Goal: Transaction & Acquisition: Purchase product/service

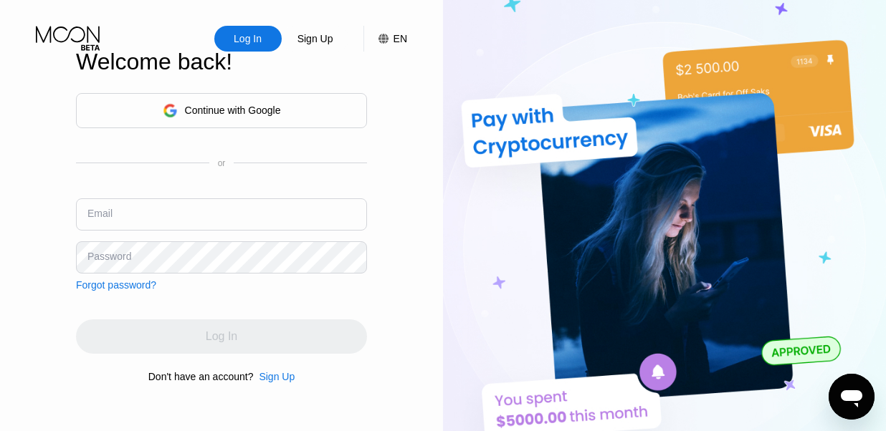
click at [216, 191] on div "Continue with Google or Email Password Forgot password?" at bounding box center [221, 192] width 291 height 198
click at [195, 206] on input "text" at bounding box center [221, 215] width 291 height 32
paste input "ep7449@steam-vip.com"
drag, startPoint x: 37, startPoint y: 88, endPoint x: 77, endPoint y: 145, distance: 69.4
click at [37, 88] on div "Log In Sign Up EN Language English Save Welcome back! Continue with Google or E…" at bounding box center [221, 237] width 443 height 474
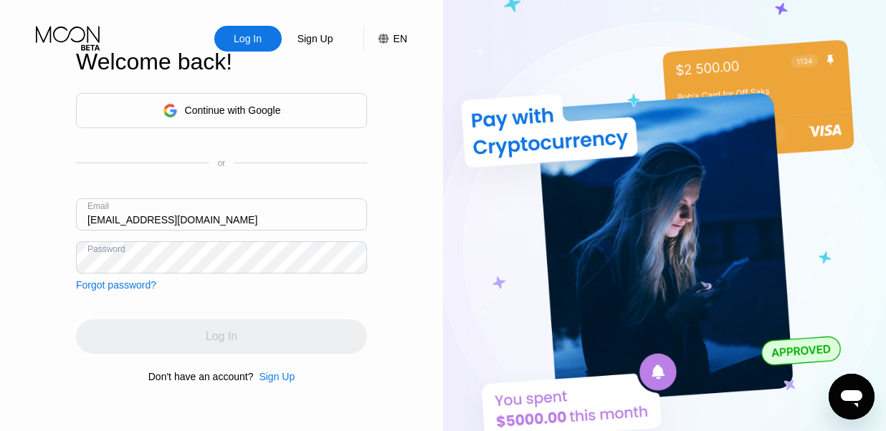
click at [177, 325] on div "Log In" at bounding box center [221, 337] width 291 height 34
click at [171, 343] on div "Log In" at bounding box center [221, 337] width 291 height 34
click at [230, 211] on input "ep7449@steam-vip.com" at bounding box center [221, 215] width 291 height 32
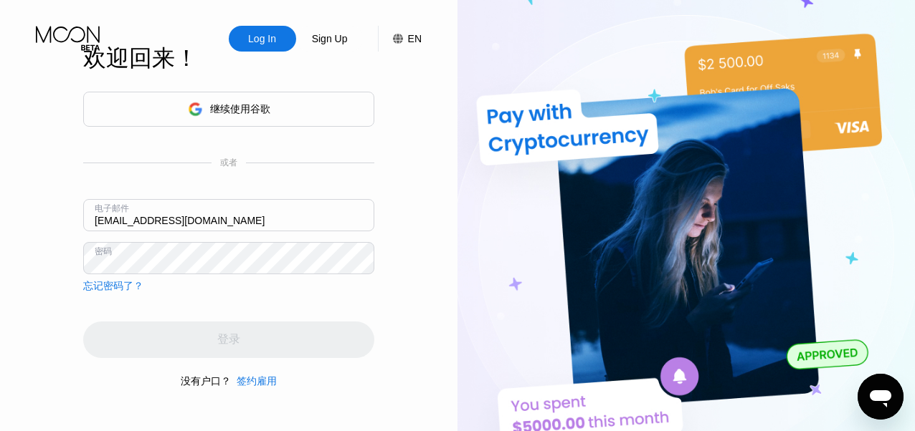
click at [283, 282] on div "继续使用谷歌 或者 电子邮件 ep7449@steam-vip.com 密码 忘记密码了？" at bounding box center [228, 192] width 291 height 201
click at [249, 235] on div "电子邮件 ep7449@steam-vip.com" at bounding box center [228, 220] width 291 height 43
drag, startPoint x: 259, startPoint y: 196, endPoint x: 283, endPoint y: 221, distance: 35.0
click at [259, 196] on div "继续使用谷歌 或者 电子邮件 ep7449@steam-vip.com 密码 忘记密码了？" at bounding box center [228, 192] width 291 height 201
click at [276, 35] on div "Log In" at bounding box center [262, 39] width 31 height 14
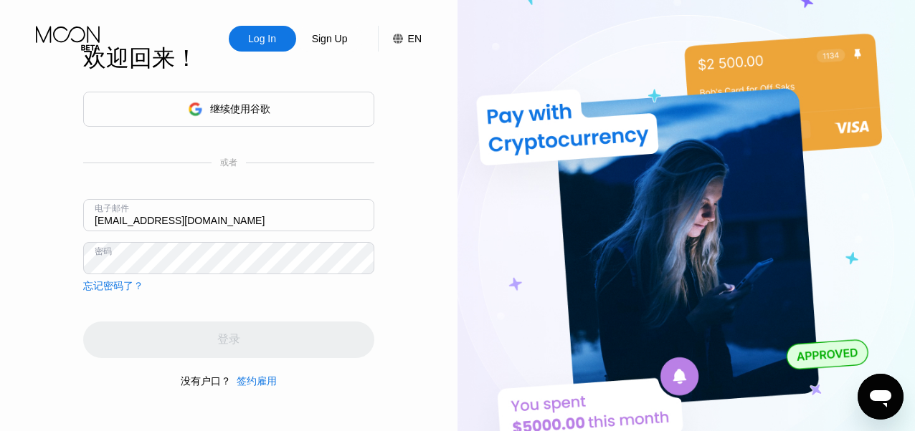
click at [239, 236] on div "电子邮件 ep7449@steam-vip.com" at bounding box center [228, 220] width 291 height 43
click at [234, 209] on input "ep7449@steam-vip.com" at bounding box center [228, 215] width 291 height 32
click at [166, 352] on div "登录" at bounding box center [228, 340] width 291 height 37
click at [171, 192] on div "继续使用谷歌 或者 电子邮件 ep7449@steam-vip.com 密码 忘记密码了？" at bounding box center [228, 192] width 291 height 201
drag, startPoint x: 220, startPoint y: 218, endPoint x: -66, endPoint y: 200, distance: 286.5
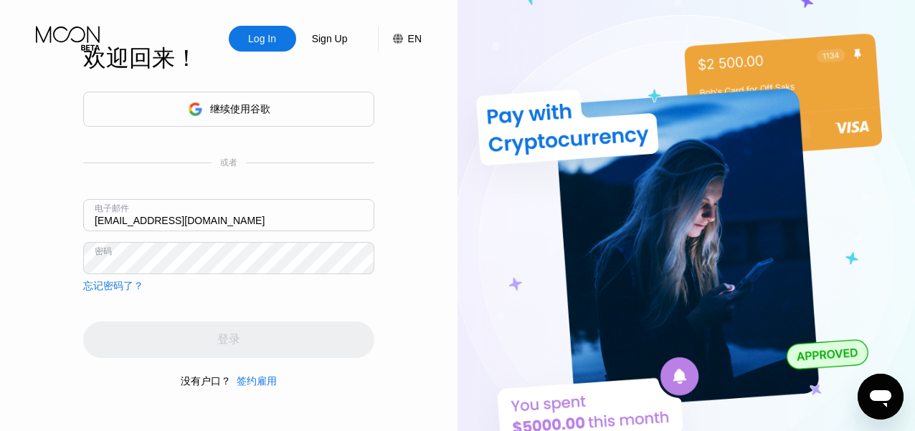
click at [0, 200] on html "Log In Sign Up EN Language English Save 欢迎回来！ 继续使用谷歌 或者 电子邮件 ep7449@steam-vip.c…" at bounding box center [457, 215] width 915 height 431
paste input "qi3056@az-6"
type input "qi3056@az-6.com"
click at [127, 186] on div "继续使用谷歌 或者 电子邮件 qi3056@az-6.com 密码 忘记密码了？" at bounding box center [228, 192] width 291 height 201
click at [0, 244] on html "Log In Sign Up EN Language English Save 欢迎回来！ 继续使用谷歌 或者 电子邮件 qi3056@az-6.com 密码…" at bounding box center [457, 215] width 915 height 431
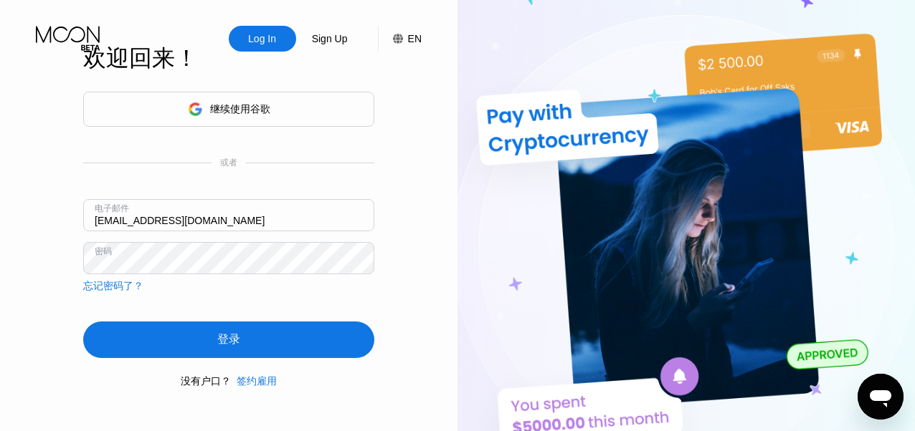
click at [145, 345] on div "登录" at bounding box center [228, 340] width 291 height 37
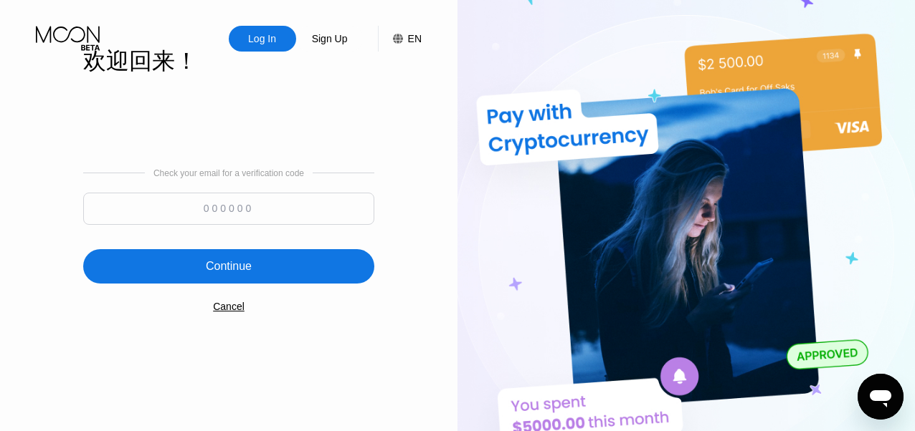
click at [226, 201] on input at bounding box center [228, 209] width 291 height 32
click at [275, 40] on div "Log In" at bounding box center [262, 39] width 31 height 14
drag, startPoint x: 287, startPoint y: 22, endPoint x: 259, endPoint y: 42, distance: 34.0
click at [286, 24] on div "Log In Sign Up EN Language English Save" at bounding box center [228, 26] width 457 height 52
click at [255, 42] on div "Log In" at bounding box center [262, 39] width 31 height 14
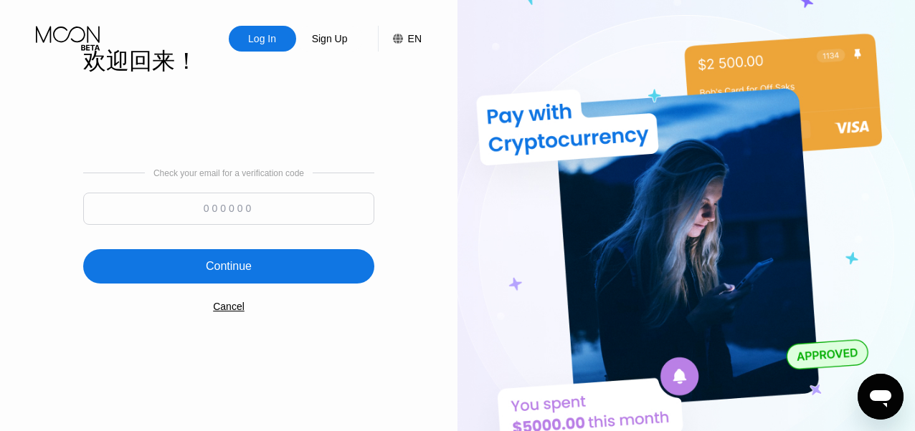
click at [292, 148] on div "Check your email for a verification code Continue Cancel" at bounding box center [228, 240] width 291 height 291
click at [286, 145] on div "Check your email for a verification code Continue Cancel" at bounding box center [228, 240] width 291 height 291
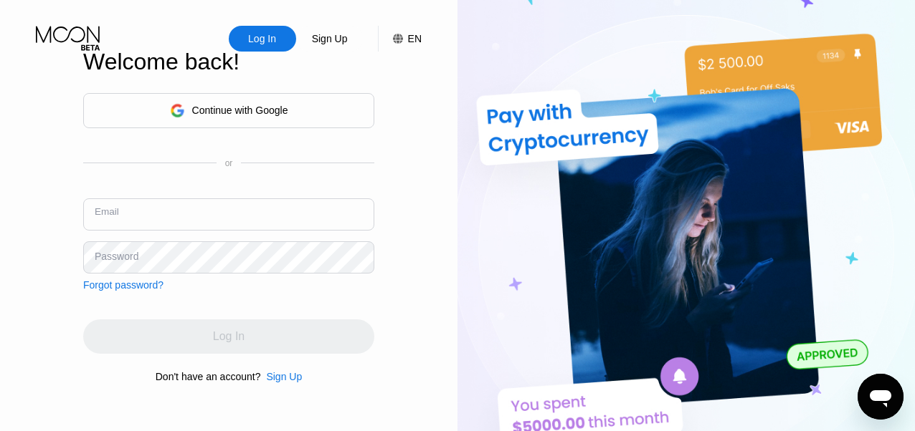
click at [230, 216] on input "text" at bounding box center [228, 215] width 291 height 32
paste input "[EMAIL_ADDRESS][DOMAIN_NAME]"
type input "[EMAIL_ADDRESS][DOMAIN_NAME]"
drag, startPoint x: 161, startPoint y: 184, endPoint x: 160, endPoint y: 191, distance: 7.2
click at [161, 183] on div "Continue with Google or Email nf8234@az-6.com Password Forgot password?" at bounding box center [228, 192] width 291 height 198
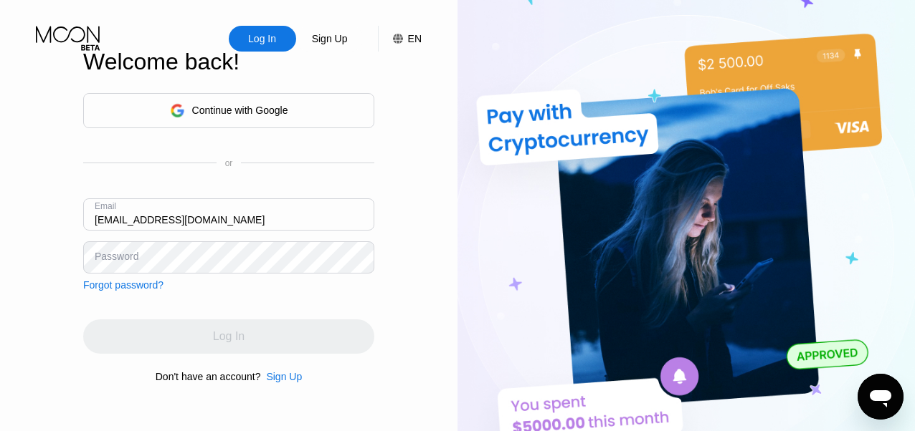
drag, startPoint x: 154, startPoint y: 214, endPoint x: 155, endPoint y: 232, distance: 17.9
click at [154, 215] on input "nf8234@az-6.com" at bounding box center [228, 215] width 291 height 32
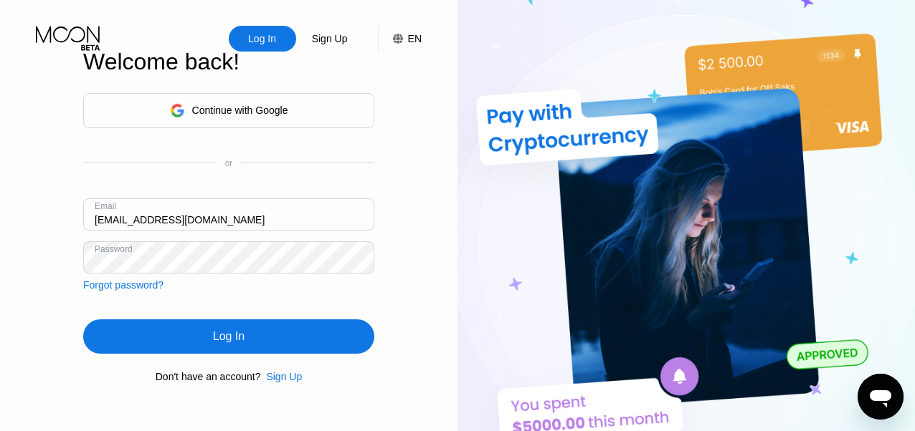
drag, startPoint x: 173, startPoint y: 325, endPoint x: 183, endPoint y: 328, distance: 10.4
click at [173, 326] on div "Log In" at bounding box center [228, 337] width 291 height 34
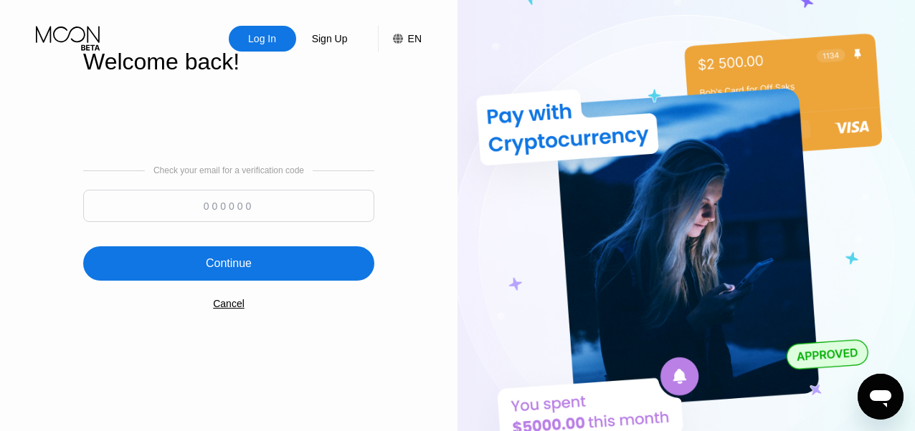
click at [224, 210] on input at bounding box center [228, 206] width 291 height 32
paste input "676824"
type input "676824"
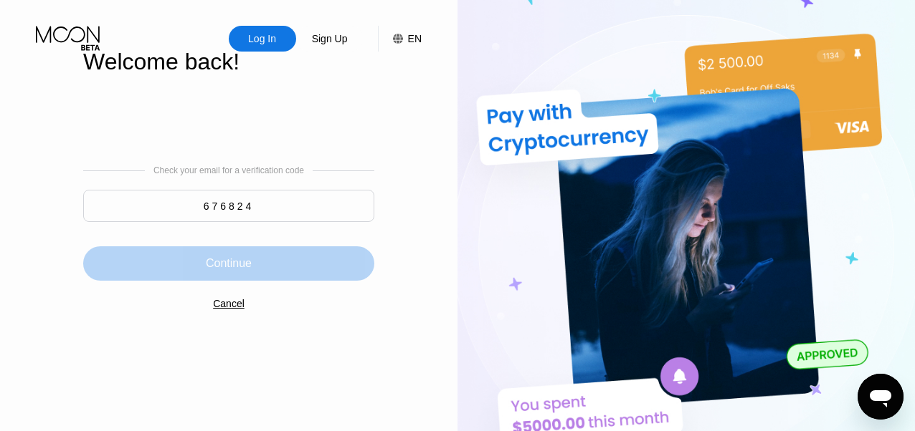
click at [224, 256] on div "Continue" at bounding box center [228, 264] width 291 height 34
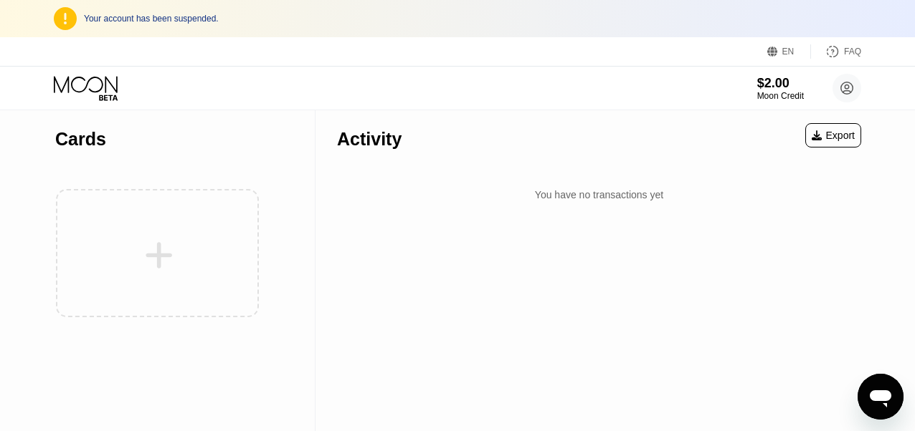
click at [302, 160] on div "Cards" at bounding box center [157, 270] width 315 height 321
click at [781, 51] on div "EN" at bounding box center [774, 51] width 14 height 14
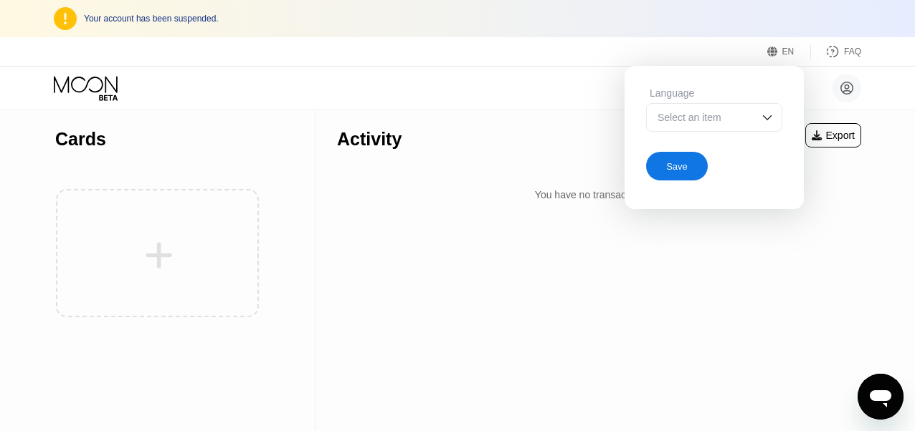
click at [707, 116] on div "Select an item" at bounding box center [703, 117] width 99 height 11
click at [725, 118] on div "Select an item" at bounding box center [703, 117] width 99 height 11
click at [724, 115] on div "Select an item" at bounding box center [703, 117] width 99 height 11
click at [724, 114] on div "Select an item" at bounding box center [703, 117] width 99 height 11
click at [571, 102] on div "邱超群 nf8234@az-6.com  Home Settings Support Careers About Us Log out Privacy po…" at bounding box center [457, 88] width 915 height 43
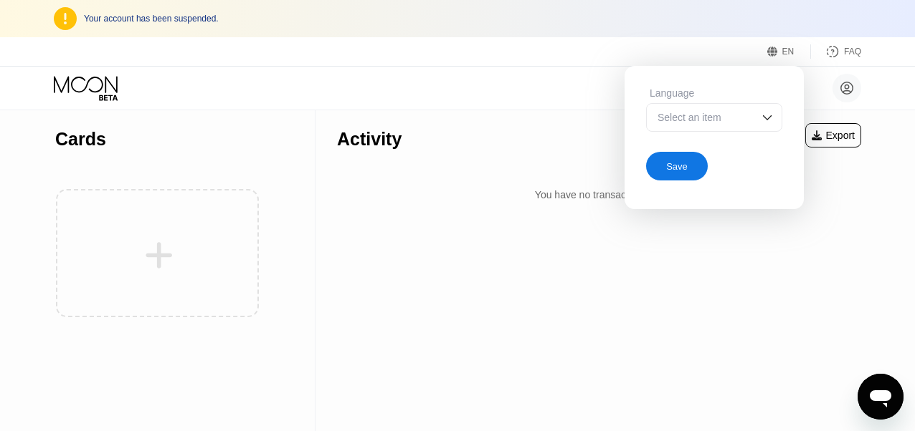
click at [371, 91] on div "邱超群 nf8234@az-6.com  Home Settings Support Careers About Us Log out Privacy po…" at bounding box center [457, 88] width 915 height 43
click at [727, 77] on div "Language Select an item Save" at bounding box center [713, 134] width 179 height 136
click at [542, 97] on div "邱超群 nf8234@az-6.com  主页 设置 支持 职业 关于我们 注销 隐私策略 条款" at bounding box center [457, 88] width 915 height 43
click at [589, 119] on div "活动 Export" at bounding box center [599, 135] width 524 height 50
drag, startPoint x: 568, startPoint y: 211, endPoint x: 610, endPoint y: 209, distance: 42.4
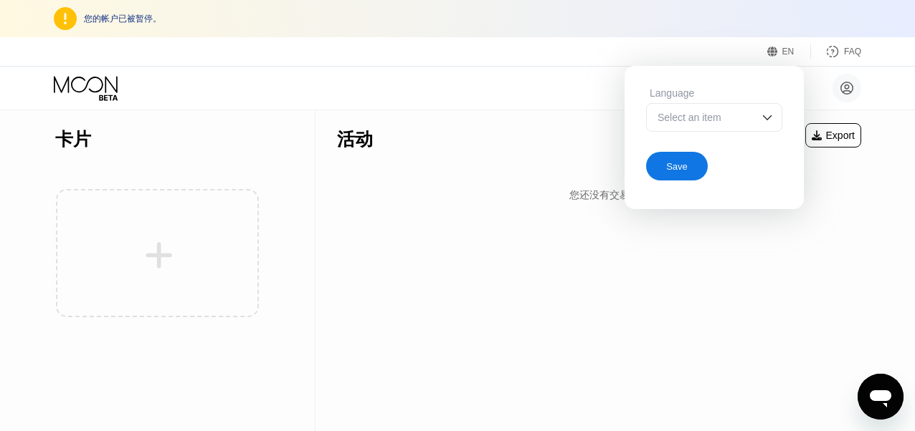
click at [575, 211] on div "活动 Export 您还没有交易" at bounding box center [598, 270] width 567 height 321
click at [747, 115] on div "Select an item" at bounding box center [703, 117] width 99 height 11
click at [566, 96] on div "邱超群 nf8234@az-6.com  主页 设置 支持 职业 关于我们 注销 隐私策略 条款" at bounding box center [457, 88] width 915 height 43
drag, startPoint x: 541, startPoint y: 202, endPoint x: 627, endPoint y: 172, distance: 91.1
click at [553, 198] on div "您还没有交易" at bounding box center [599, 195] width 524 height 27
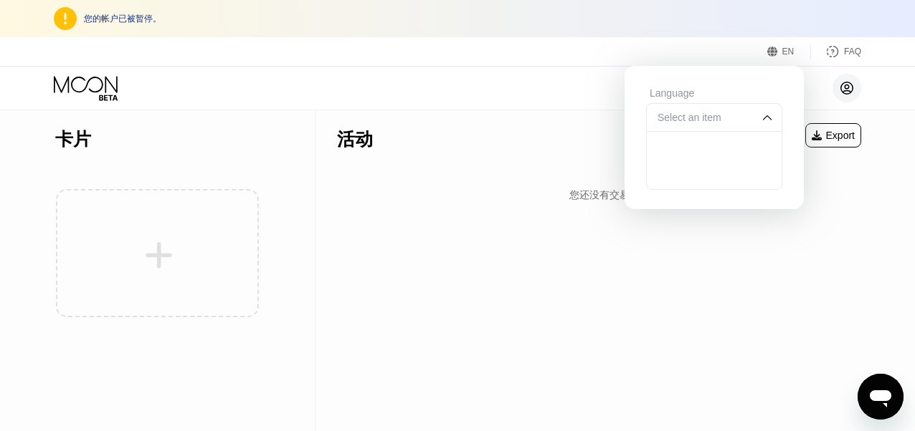
click at [845, 88] on icon at bounding box center [847, 89] width 8 height 8
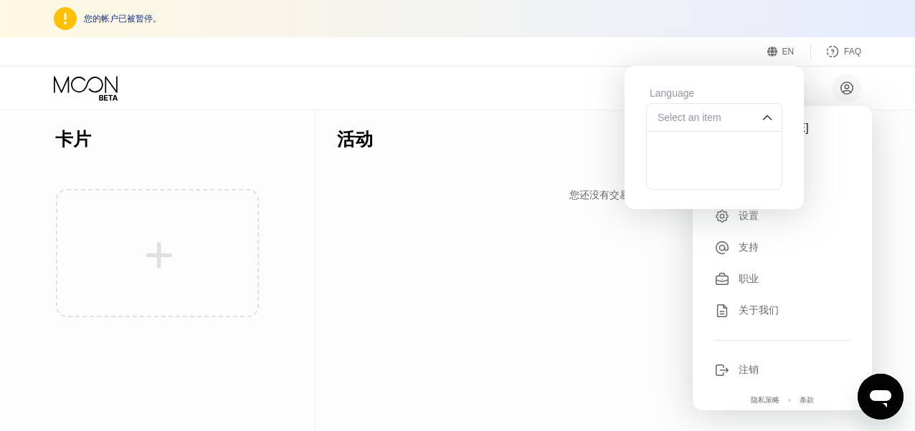
click at [742, 110] on div "Select an item" at bounding box center [714, 117] width 136 height 29
click at [525, 81] on div "邱超群 nf8234@az-6.com  主页 设置 支持 职业 关于我们 注销 隐私策略 条款" at bounding box center [457, 88] width 915 height 43
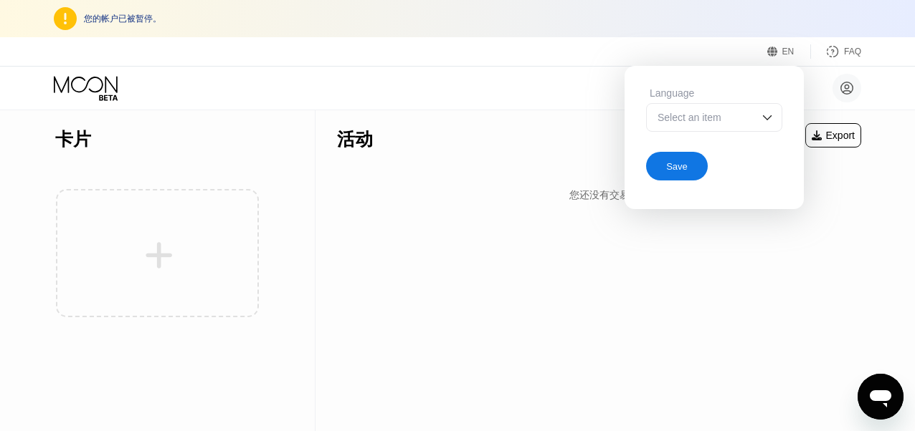
click at [678, 173] on div "Save" at bounding box center [677, 167] width 22 height 12
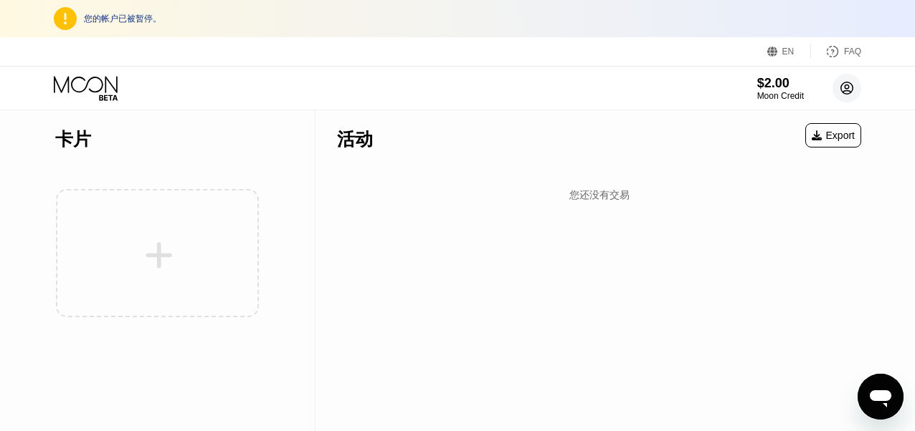
click at [853, 85] on circle at bounding box center [846, 88] width 29 height 29
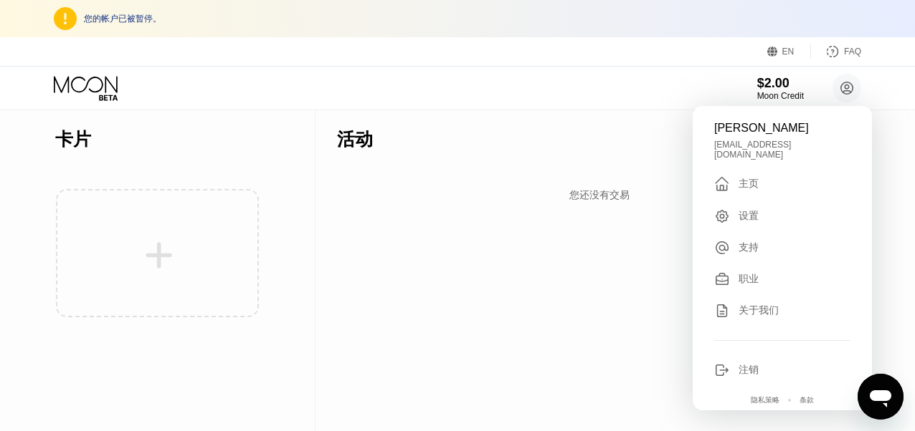
click at [194, 267] on div at bounding box center [157, 253] width 204 height 157
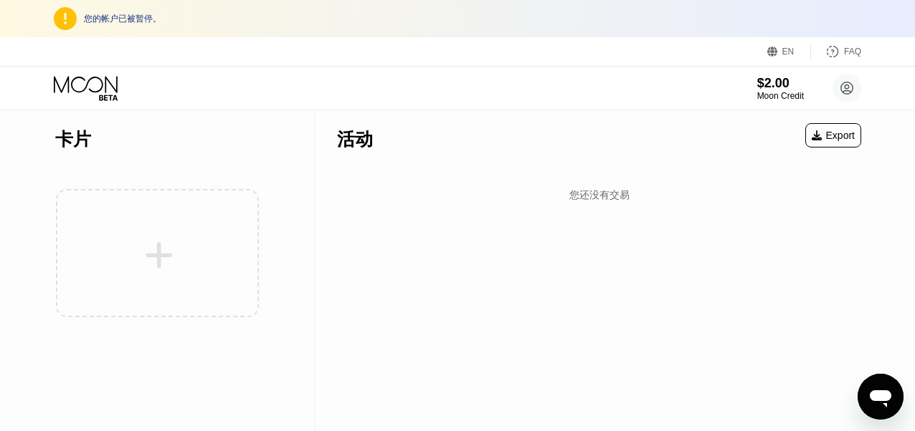
click at [161, 242] on div at bounding box center [157, 253] width 204 height 157
click at [146, 256] on div at bounding box center [157, 253] width 204 height 157
drag, startPoint x: 147, startPoint y: 258, endPoint x: 217, endPoint y: 289, distance: 76.7
click at [148, 259] on div at bounding box center [157, 253] width 204 height 157
drag, startPoint x: 229, startPoint y: 295, endPoint x: 127, endPoint y: 185, distance: 150.1
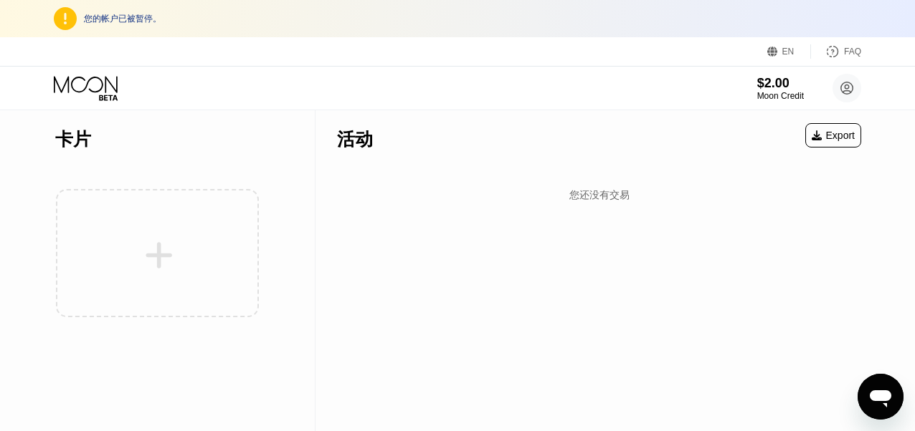
click at [126, 185] on div at bounding box center [157, 253] width 204 height 157
drag, startPoint x: 443, startPoint y: 271, endPoint x: 795, endPoint y: 160, distance: 369.0
click at [444, 271] on div "活动 Export 您还没有交易" at bounding box center [598, 270] width 567 height 321
click at [851, 49] on div "FAQ" at bounding box center [852, 52] width 17 height 10
click at [846, 85] on icon at bounding box center [847, 89] width 8 height 8
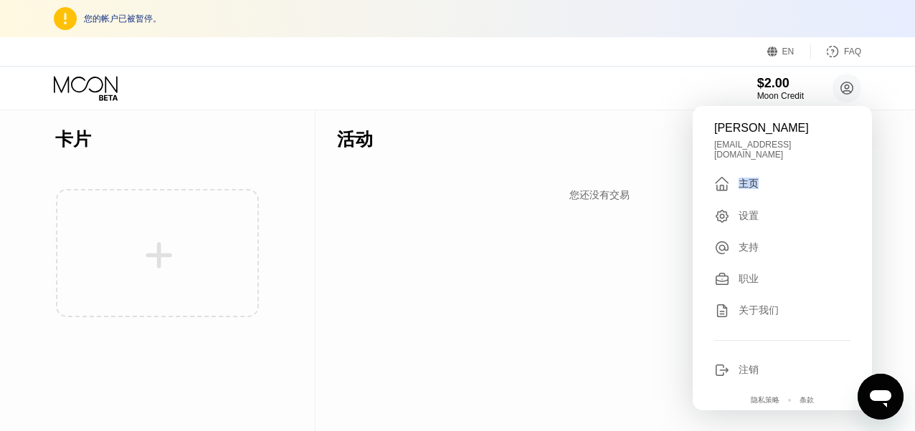
click at [756, 178] on trans "主页" at bounding box center [748, 183] width 20 height 11
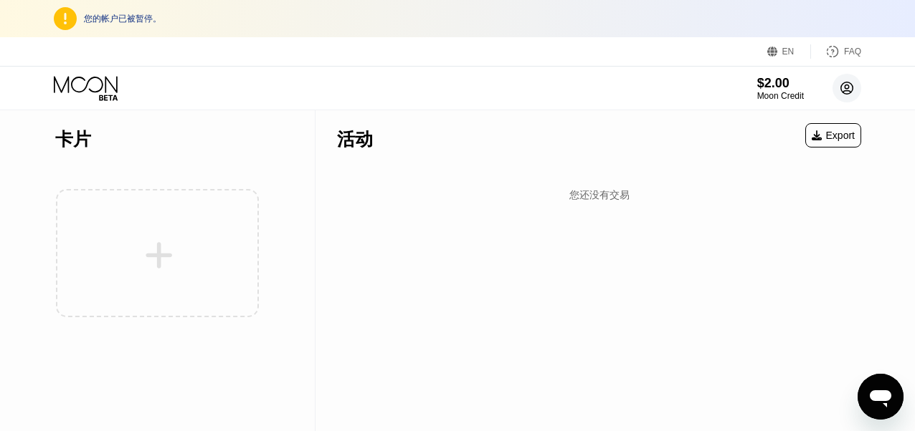
click at [849, 84] on circle at bounding box center [846, 88] width 29 height 29
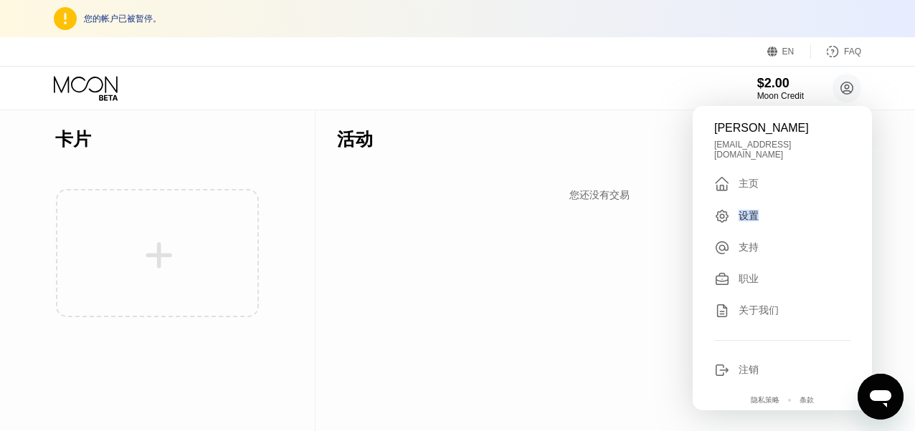
click at [743, 217] on div "设置" at bounding box center [782, 217] width 136 height 16
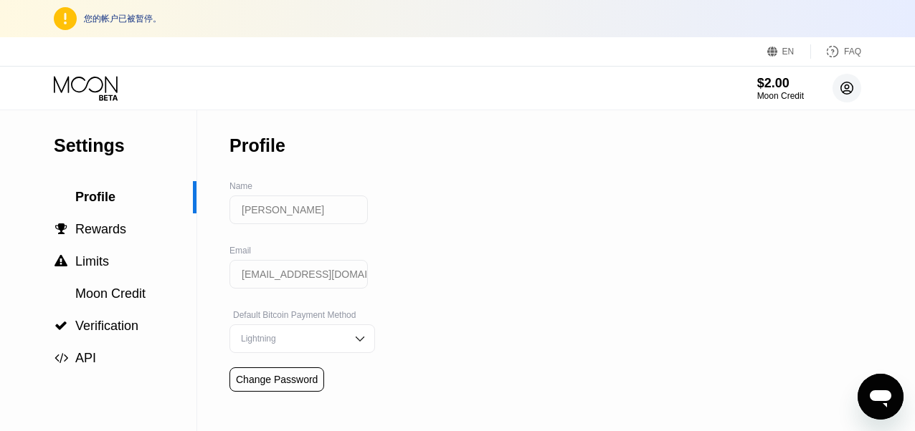
click at [845, 80] on circle at bounding box center [846, 88] width 29 height 29
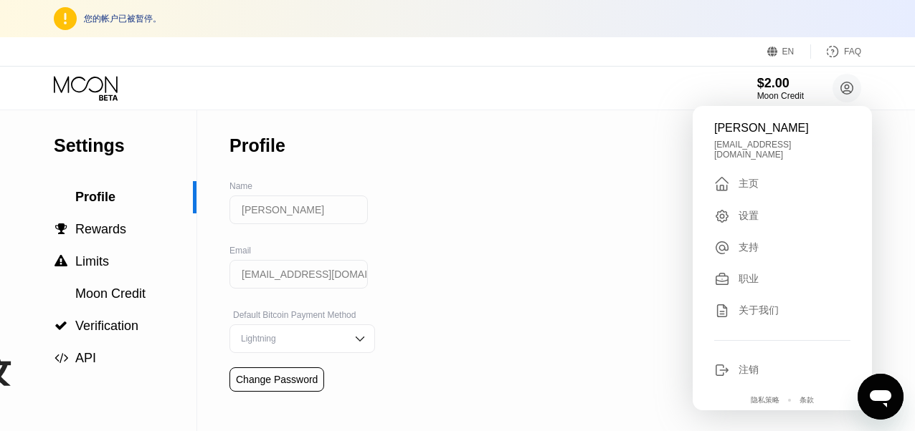
click at [546, 244] on div "Settings Profile  Rewards  Limits Moon Credit  Verification  API Profile Na…" at bounding box center [457, 286] width 915 height 353
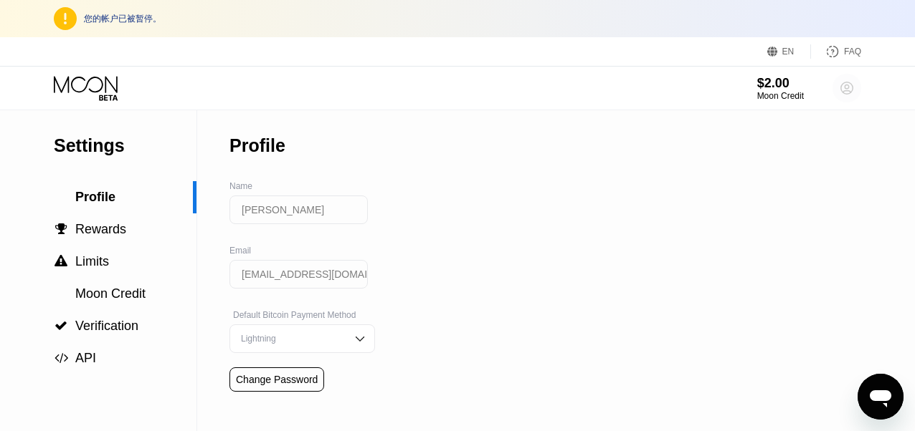
click at [846, 83] on circle at bounding box center [846, 88] width 29 height 29
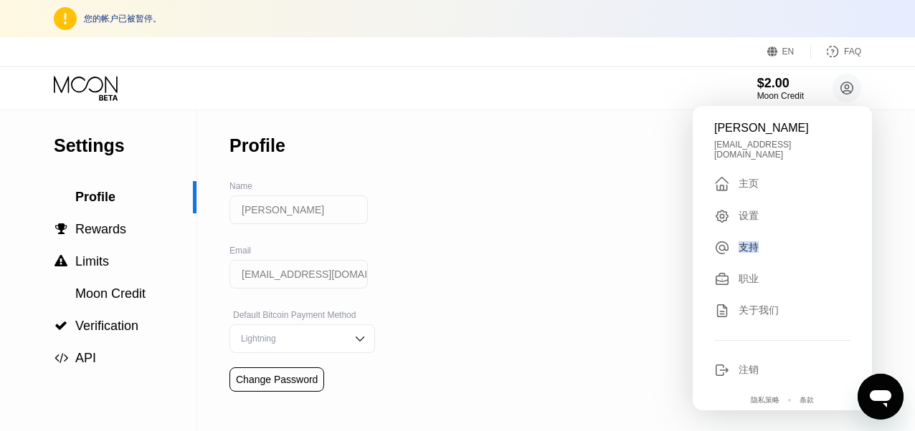
click at [745, 242] on trans "支持" at bounding box center [748, 247] width 20 height 11
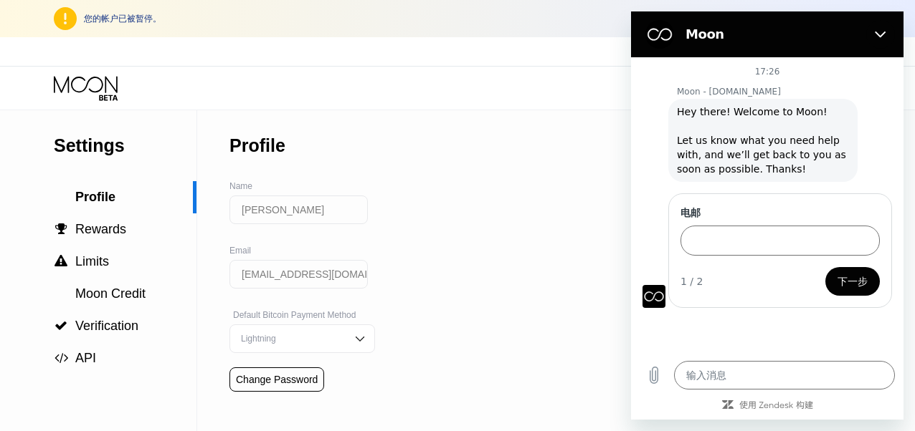
drag, startPoint x: 679, startPoint y: 109, endPoint x: 805, endPoint y: 168, distance: 138.5
click at [805, 168] on span "Hey there! Welcome to Moon! Let us know what you need help with, and we’ll get …" at bounding box center [763, 141] width 172 height 72
click at [500, 199] on div "Settings Profile  Rewards  Limits Moon Credit  Verification  API Profile Na…" at bounding box center [457, 286] width 915 height 353
click at [581, 206] on div "Settings Profile  Rewards  Limits Moon Credit  Verification  API Profile Na…" at bounding box center [457, 286] width 915 height 353
click at [877, 31] on icon "关闭" at bounding box center [879, 34] width 11 height 11
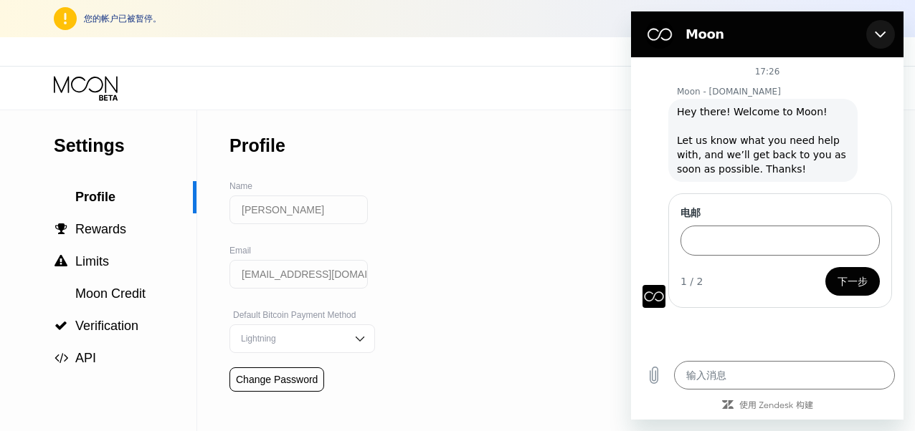
type textarea "x"
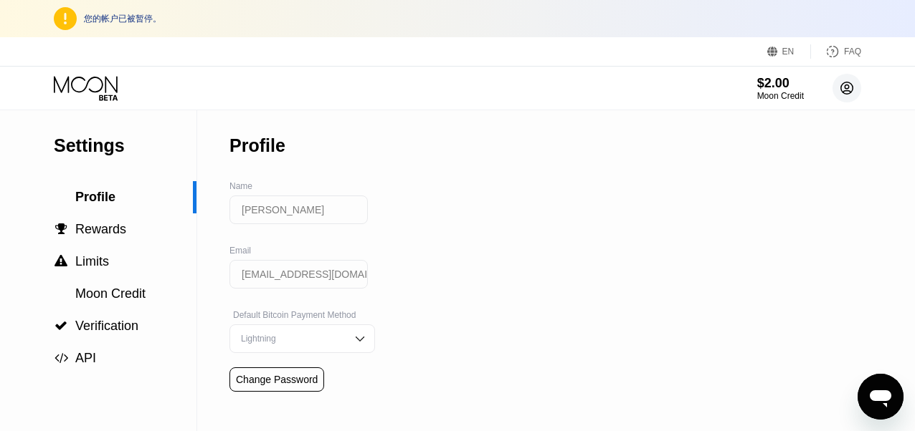
click at [845, 76] on circle at bounding box center [846, 88] width 29 height 29
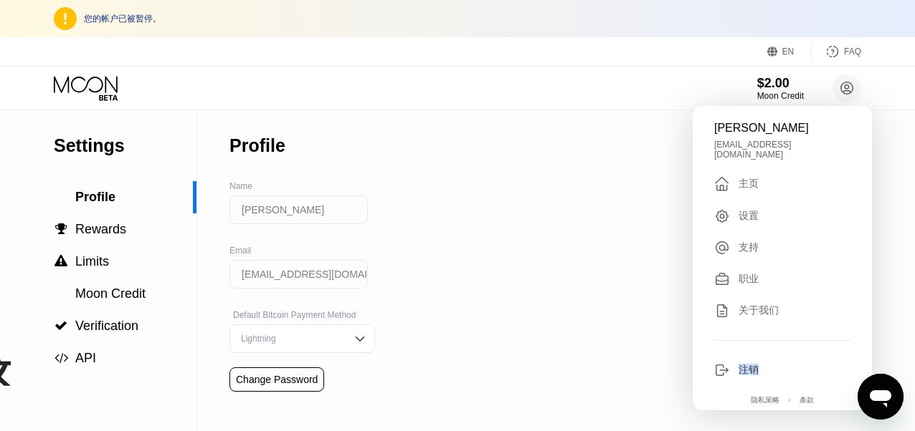
click at [740, 364] on trans "注销" at bounding box center [748, 369] width 20 height 11
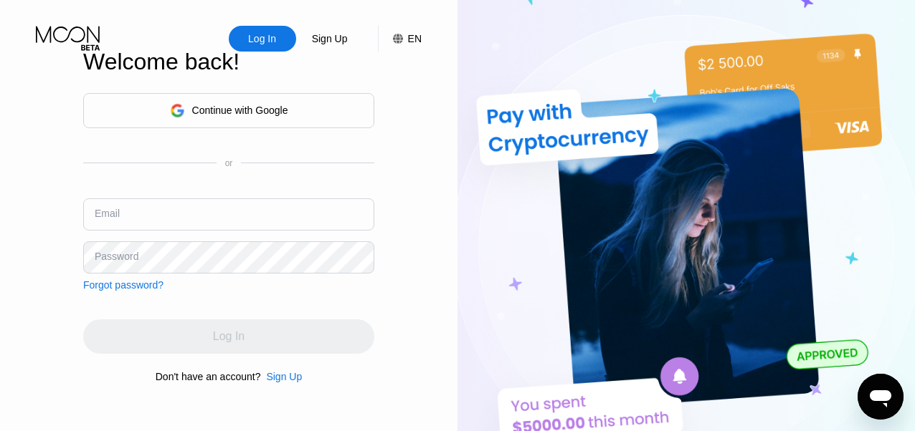
click at [277, 383] on div "Sign Up" at bounding box center [284, 376] width 36 height 11
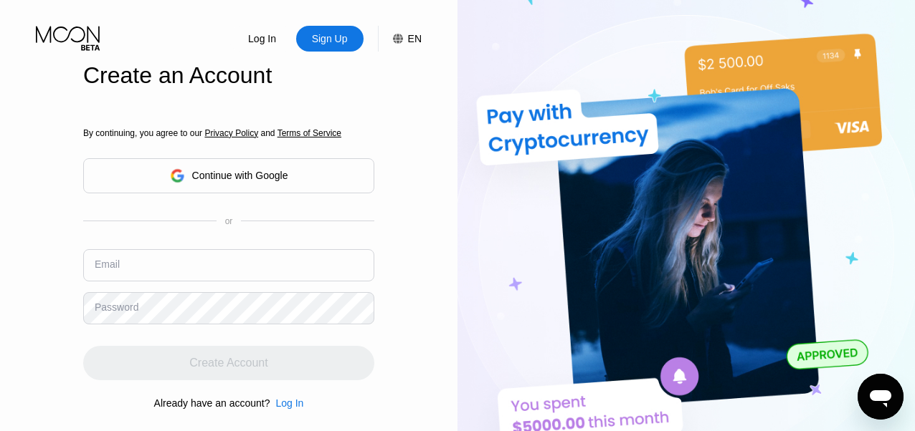
click at [253, 274] on input "text" at bounding box center [228, 265] width 291 height 32
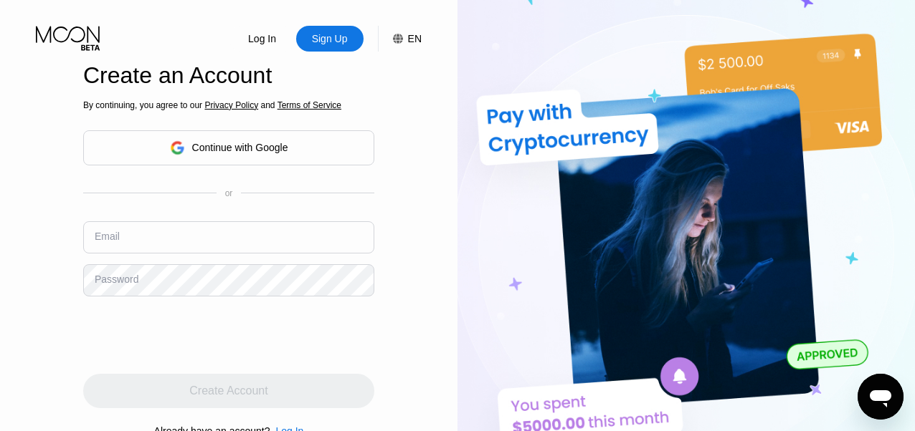
click at [173, 229] on input "text" at bounding box center [228, 237] width 291 height 32
paste input "[EMAIL_ADDRESS][DOMAIN_NAME]"
type input "[EMAIL_ADDRESS][DOMAIN_NAME]"
click at [189, 243] on input "[EMAIL_ADDRESS][DOMAIN_NAME]" at bounding box center [228, 237] width 291 height 32
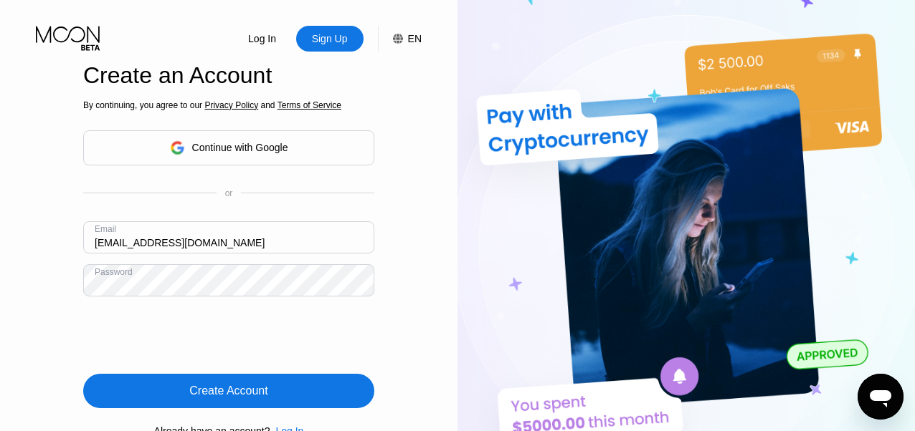
click at [259, 393] on div "Create Account" at bounding box center [228, 391] width 78 height 14
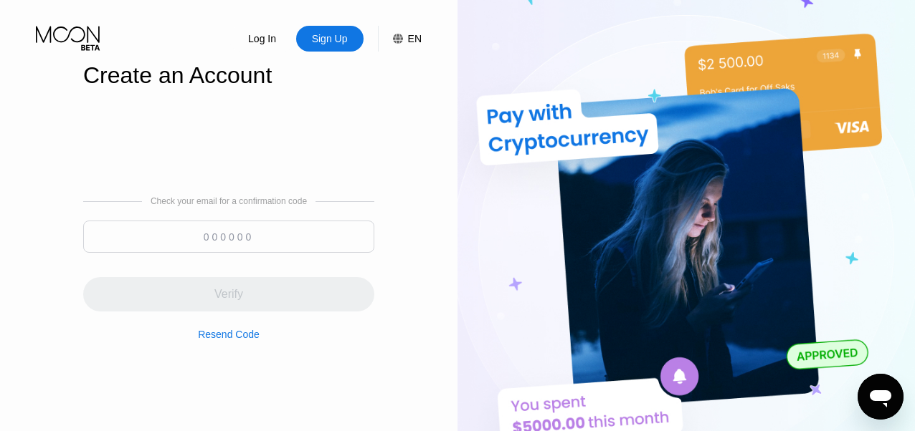
drag, startPoint x: 257, startPoint y: 236, endPoint x: 223, endPoint y: 284, distance: 59.1
click at [257, 238] on input at bounding box center [228, 237] width 291 height 32
paste input "620221"
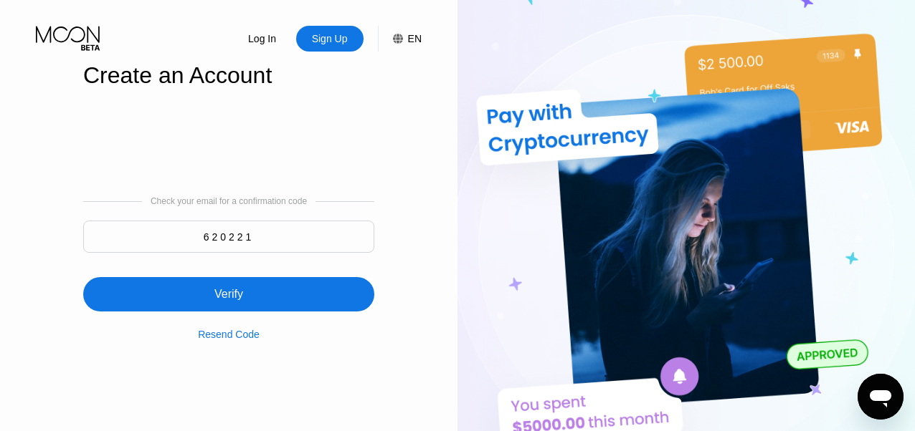
type input "620221"
click at [216, 291] on div "Verify" at bounding box center [228, 294] width 29 height 14
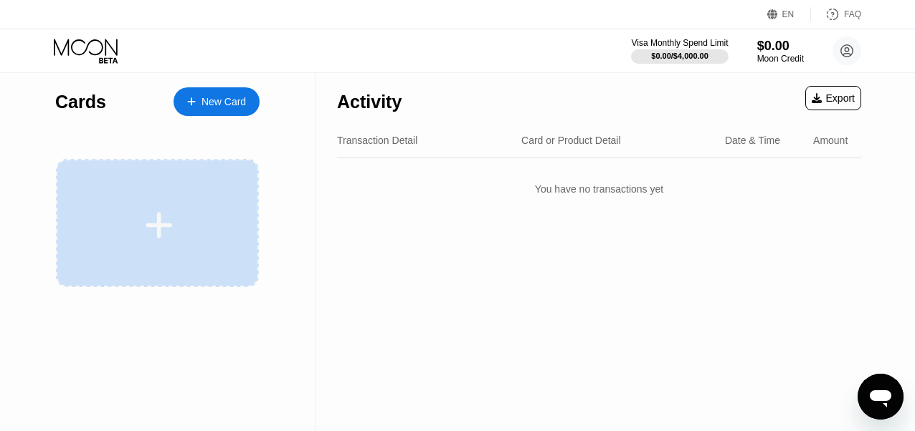
click at [154, 257] on div at bounding box center [157, 223] width 203 height 128
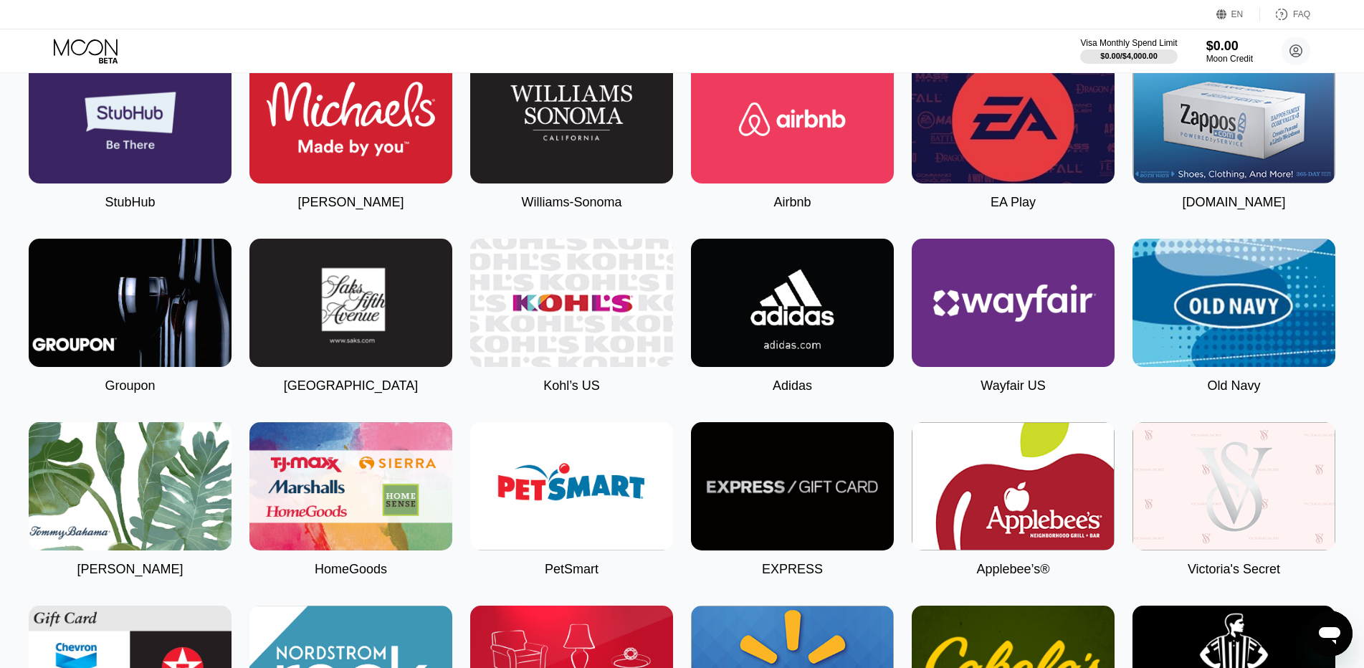
scroll to position [1921, 0]
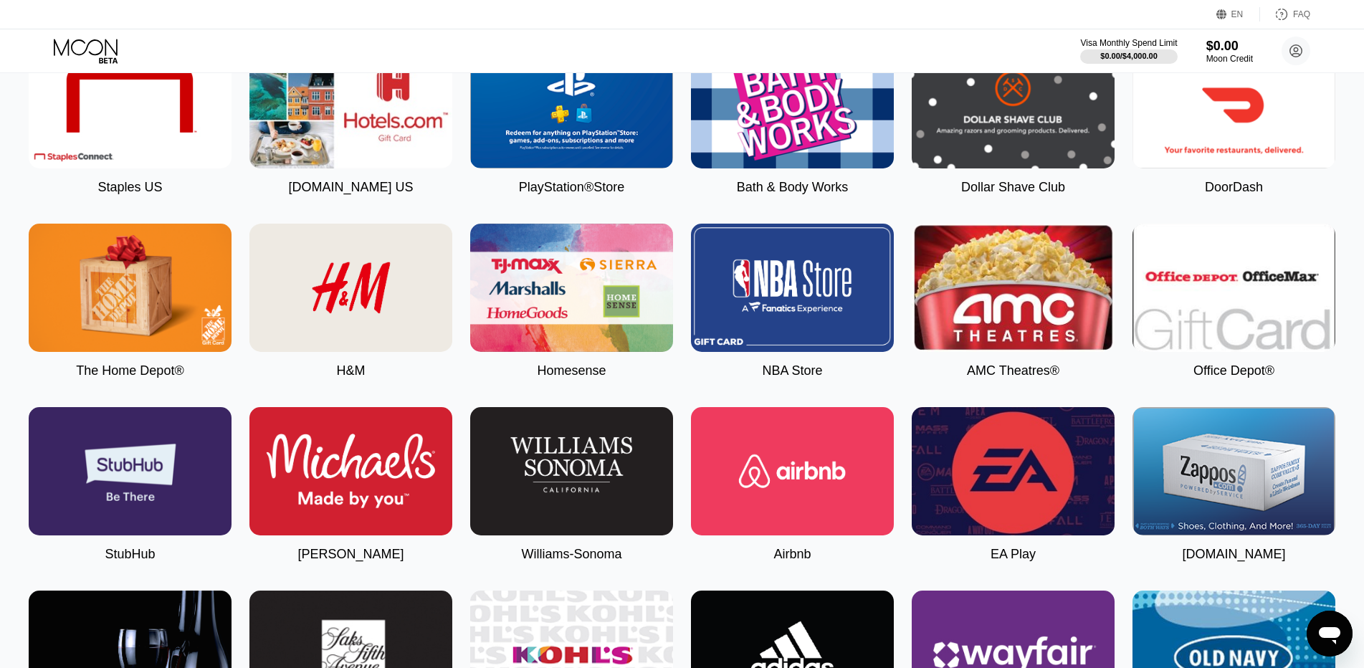
drag, startPoint x: 1034, startPoint y: 489, endPoint x: 762, endPoint y: 438, distance: 277.1
click at [1035, 489] on img at bounding box center [1013, 471] width 203 height 128
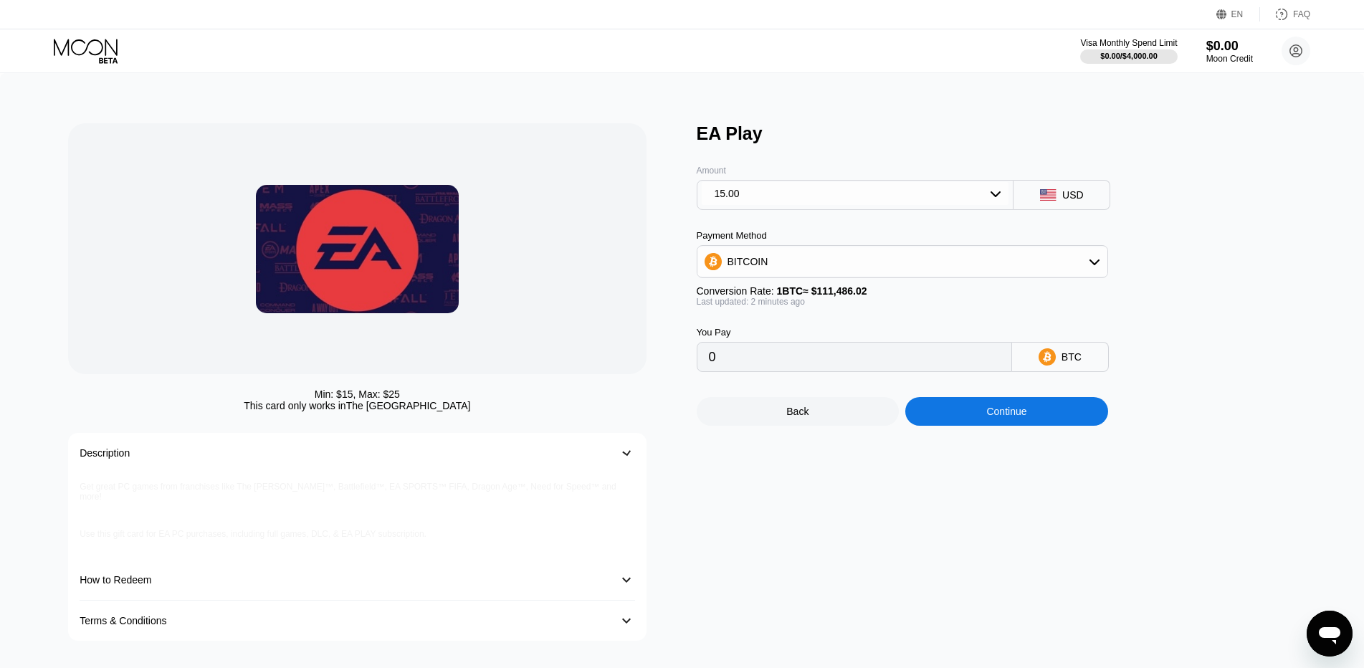
type input "0.00013455"
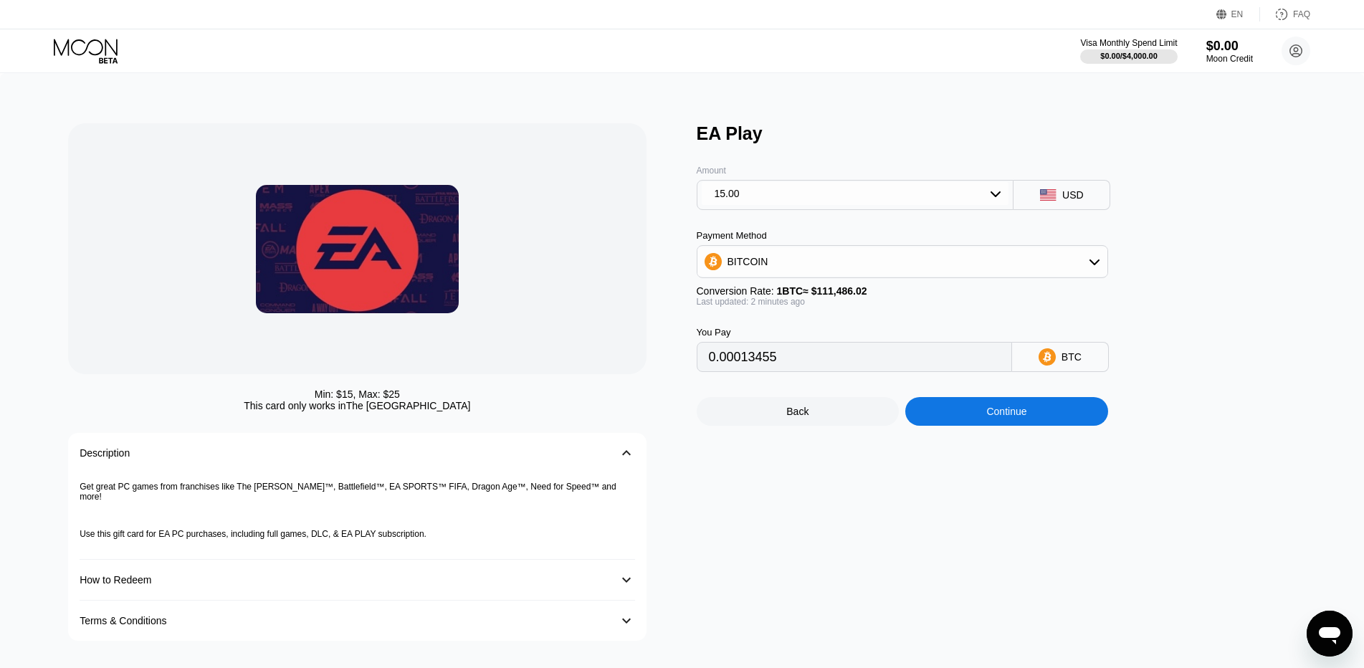
click at [609, 401] on div "Min: $ 15 , Max: $ 25 This card only works in The United States" at bounding box center [357, 399] width 578 height 23
click at [637, 374] on div "Min: $ 15 , Max: $ 25 This card only works in The United States Description 󰅀 G…" at bounding box center [375, 381] width 614 height 517
click at [657, 411] on div "Min: $ 15 , Max: $ 25 This card only works in The United States Description 󰅀 G…" at bounding box center [375, 381] width 614 height 517
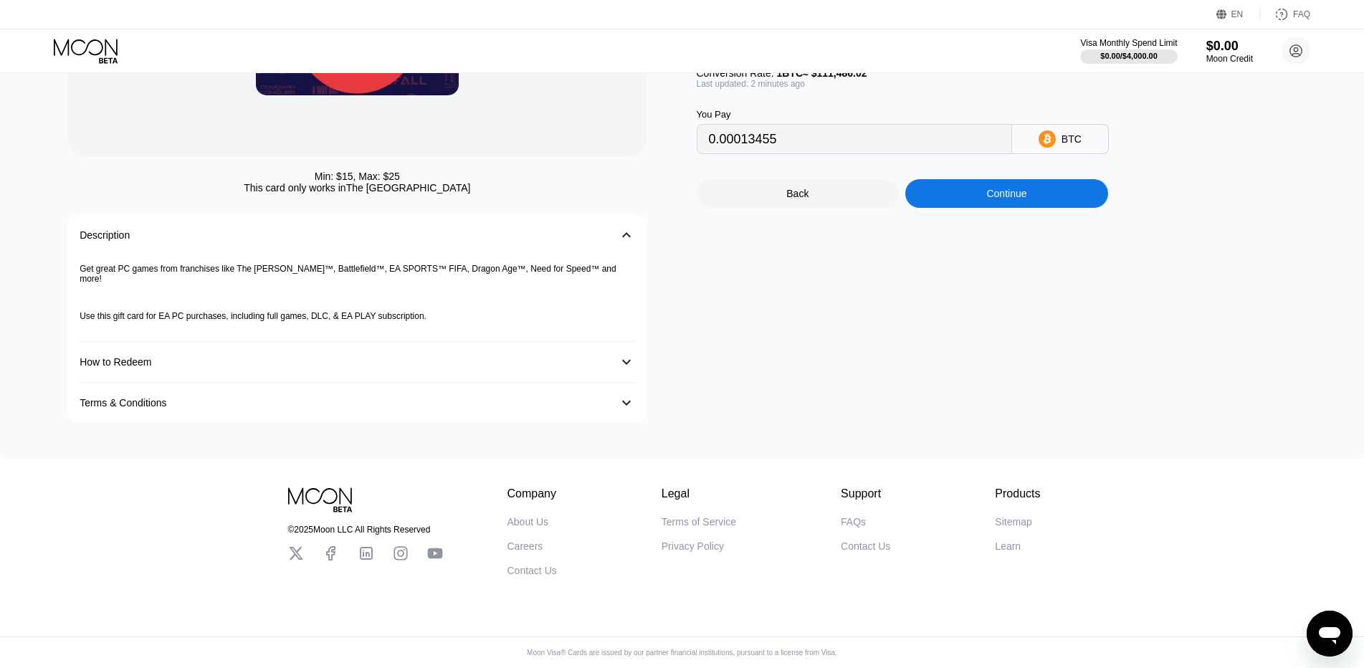
scroll to position [229, 0]
click at [623, 237] on div "Description 󰅀" at bounding box center [357, 235] width 555 height 40
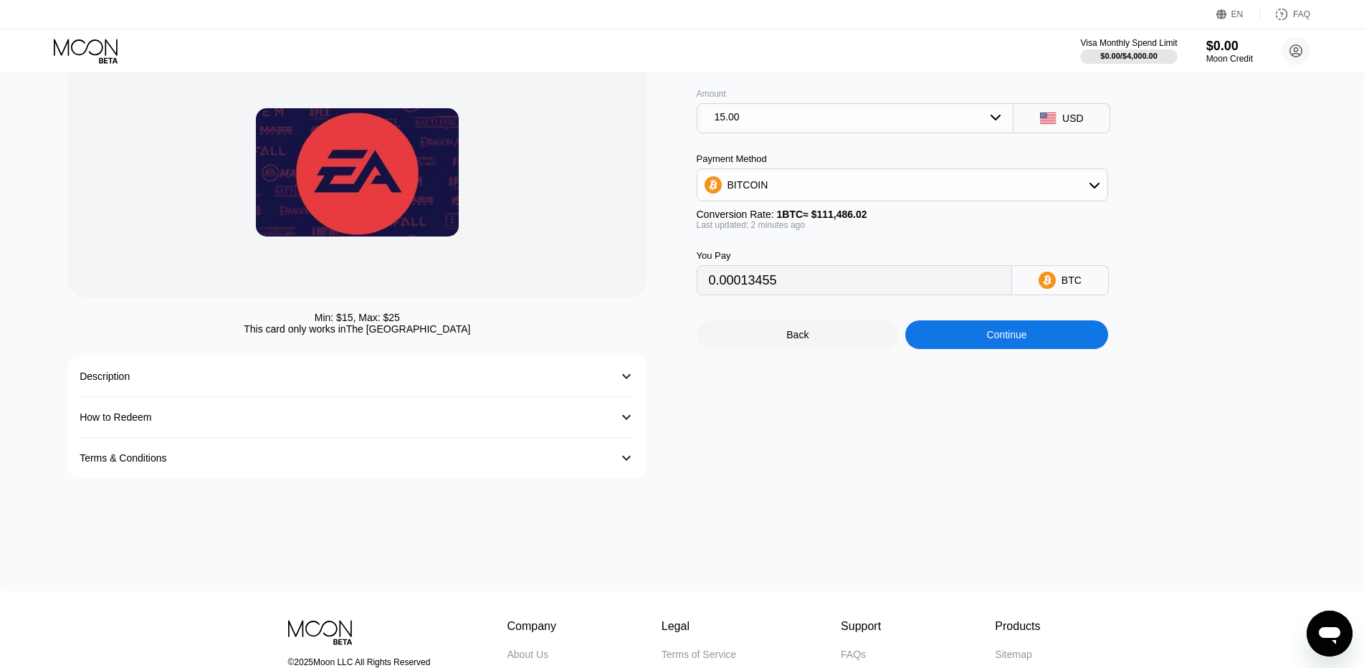
scroll to position [143, 0]
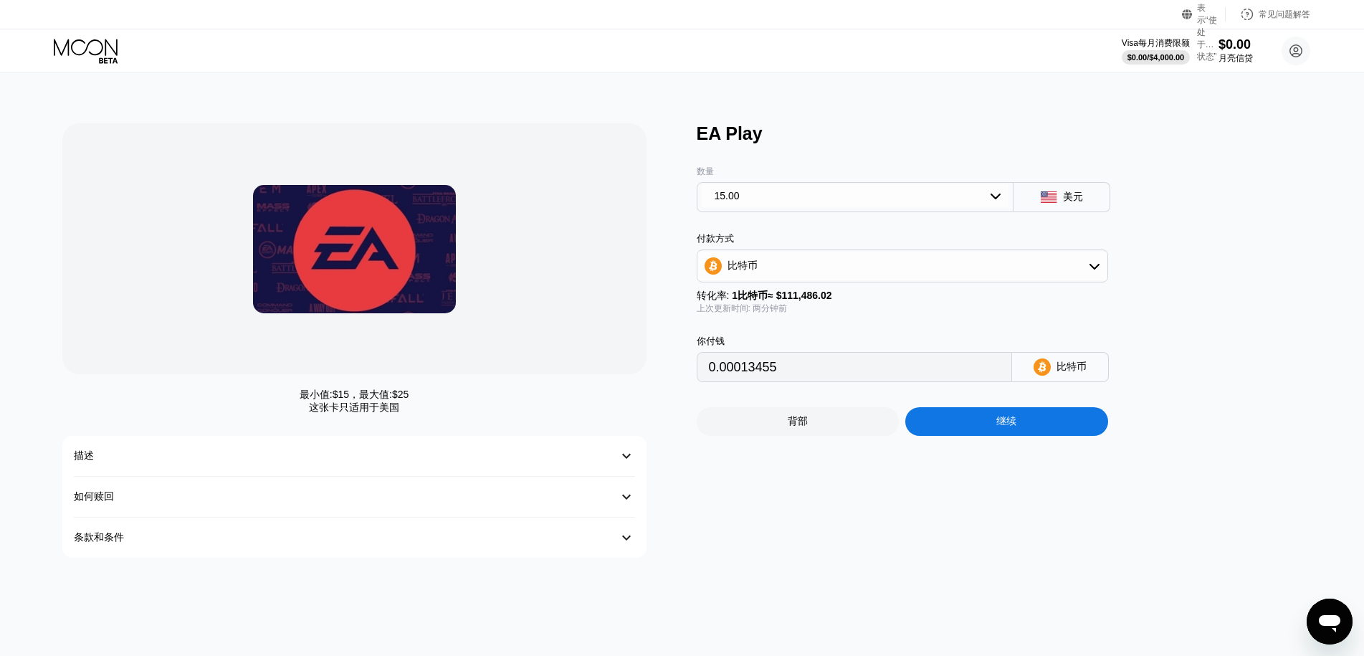
click at [681, 354] on div "最小值:$ 15 ，最大值:$ 25 这张卡只适用于 美国 描述 󰅀 如何赎回 󰅀 条款和条件 󰅀" at bounding box center [372, 340] width 620 height 434
click at [687, 352] on div "最小值:$ 15 ，最大值:$ 25 这张卡只适用于 美国 描述 󰅀 如何赎回 󰅀 条款和条件 󰅀 EA Play 数量 15.00 美元 付款方式 比特币 …" at bounding box center [682, 340] width 1240 height 434
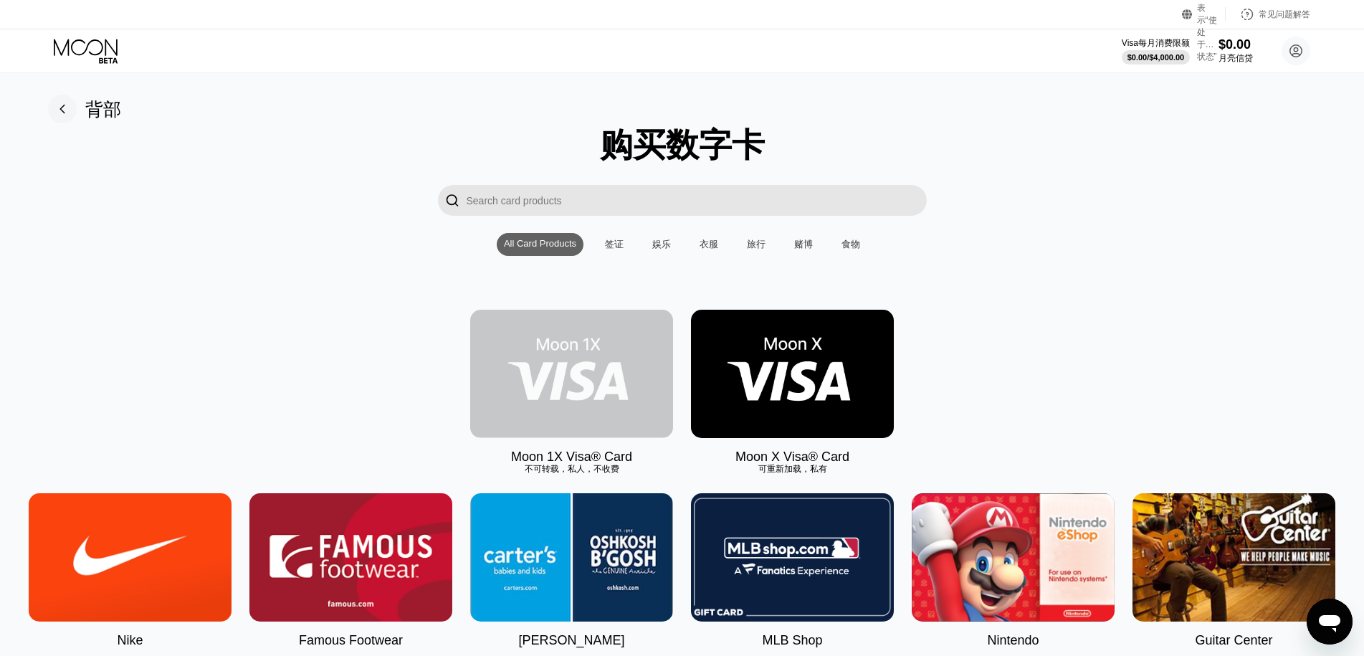
click at [605, 370] on img at bounding box center [571, 374] width 203 height 128
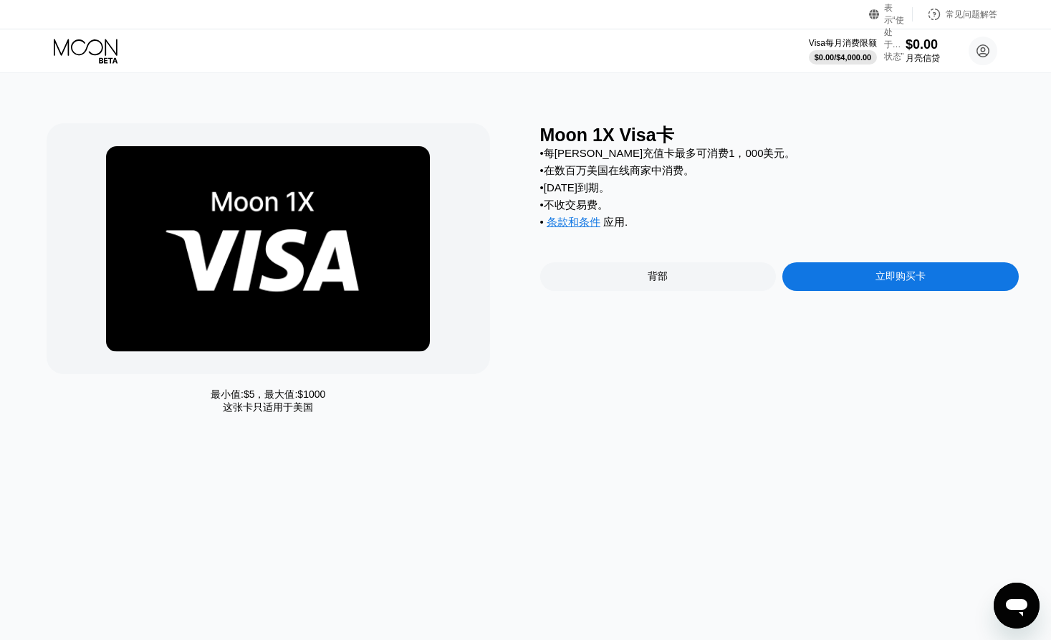
click at [609, 421] on div "Moon 1X Visa卡 • 每张非充值卡最多可消费1，000美元。 • 在数百万美国在线商家中消费。 • 两个月后到期。 • 不收交易费。 • 条款和条件…" at bounding box center [779, 272] width 479 height 298
click at [873, 269] on div "立即购买卡" at bounding box center [901, 276] width 237 height 29
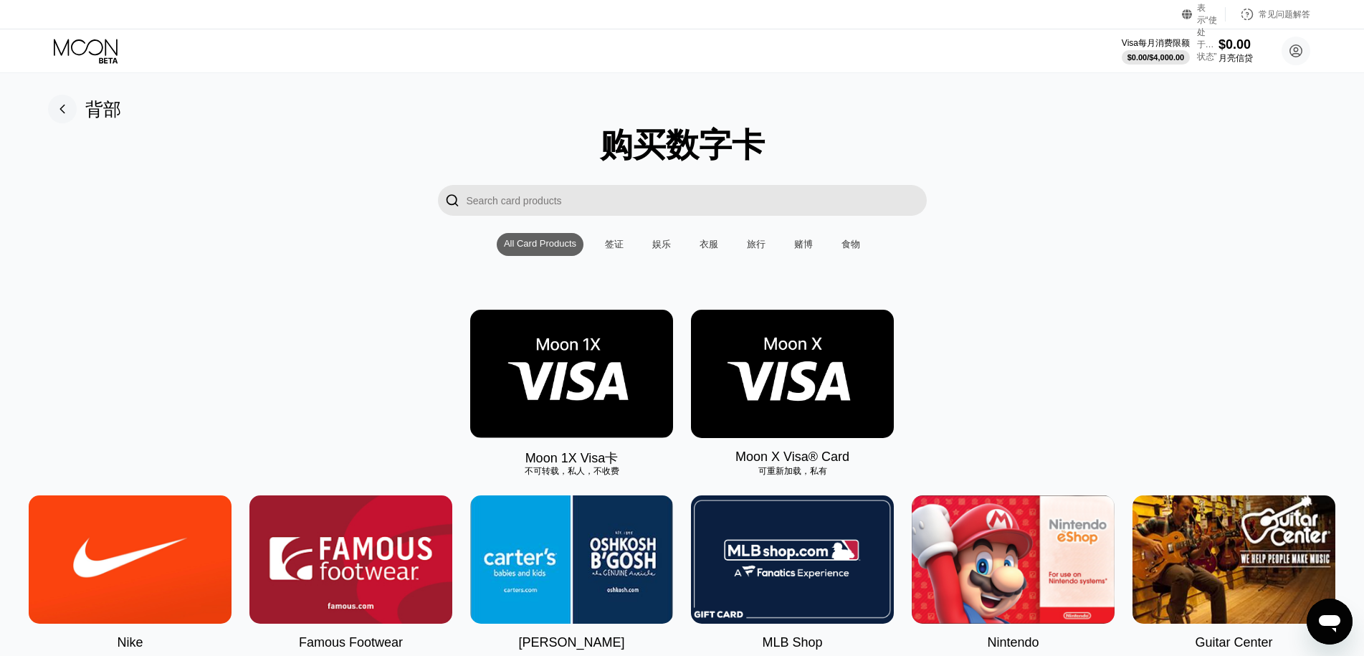
click at [763, 368] on img at bounding box center [792, 374] width 203 height 128
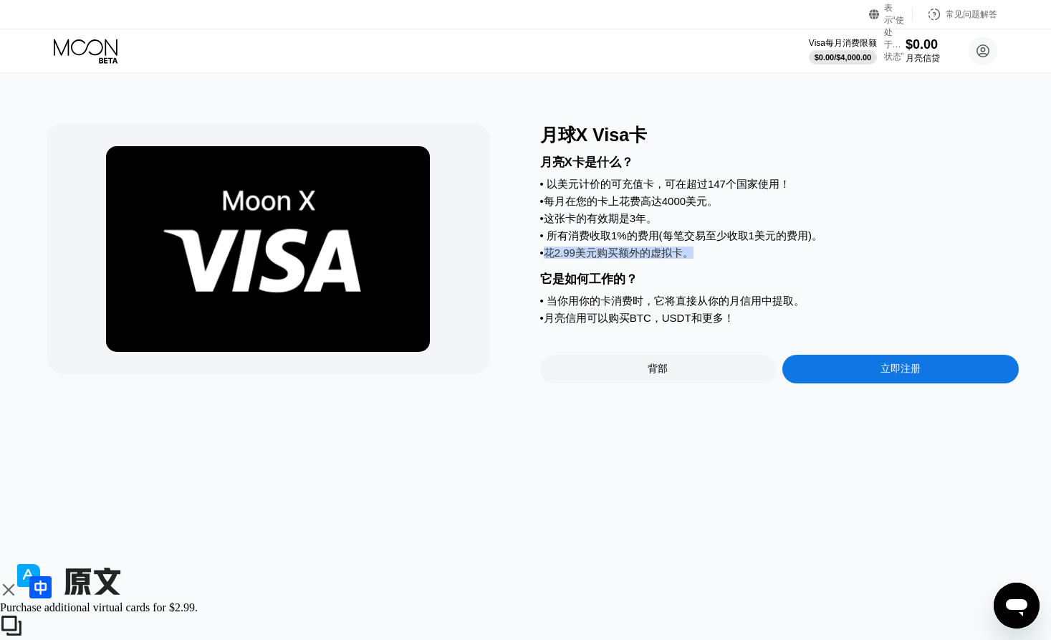
click at [600, 255] on trans "花2.99美元购买额外的虚拟卡。" at bounding box center [619, 253] width 150 height 12
click at [705, 276] on div "它是如何工作的？" at bounding box center [779, 279] width 479 height 16
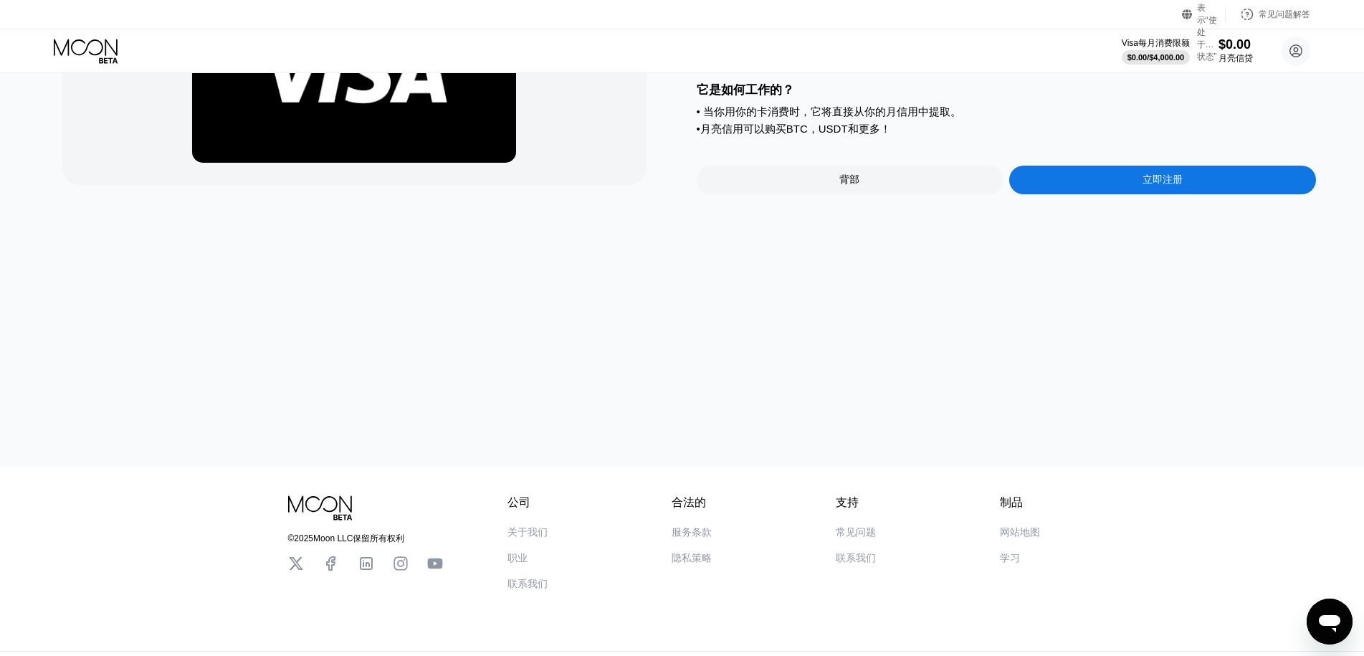
scroll to position [72, 0]
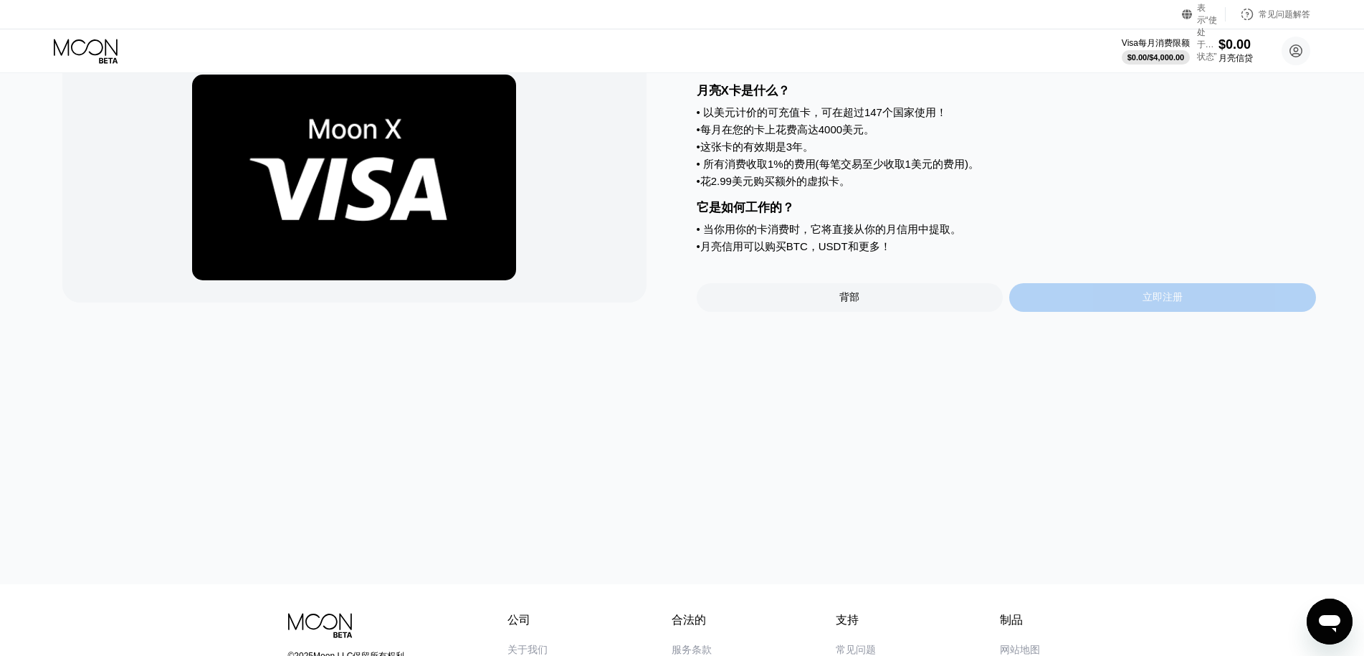
click at [1094, 307] on div "立即注册" at bounding box center [1162, 297] width 307 height 29
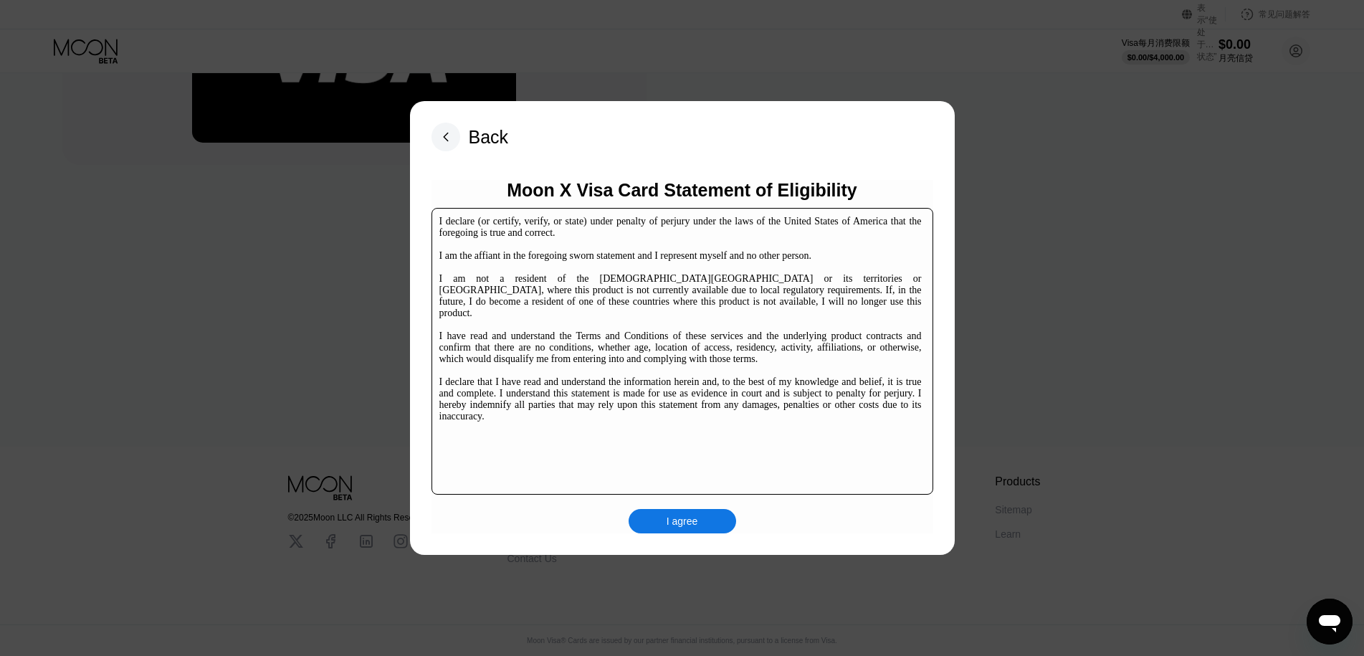
scroll to position [215, 0]
click at [682, 526] on div "I agree" at bounding box center [683, 521] width 32 height 13
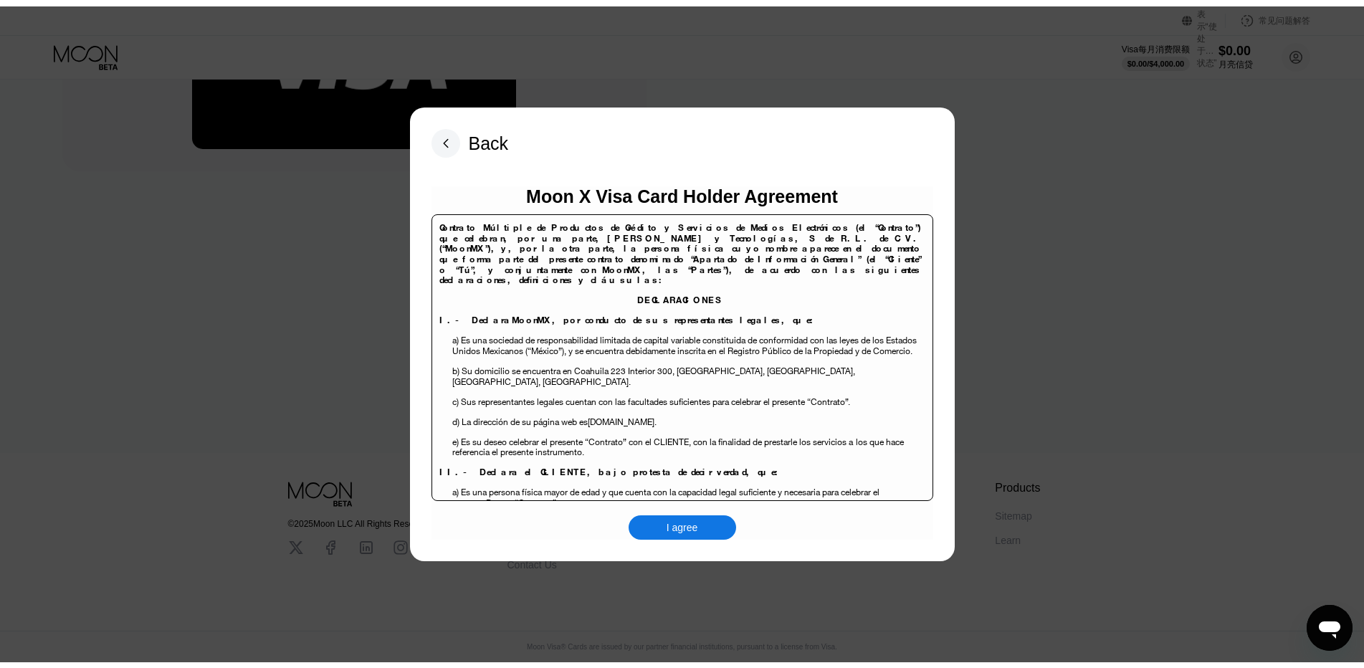
scroll to position [0, 0]
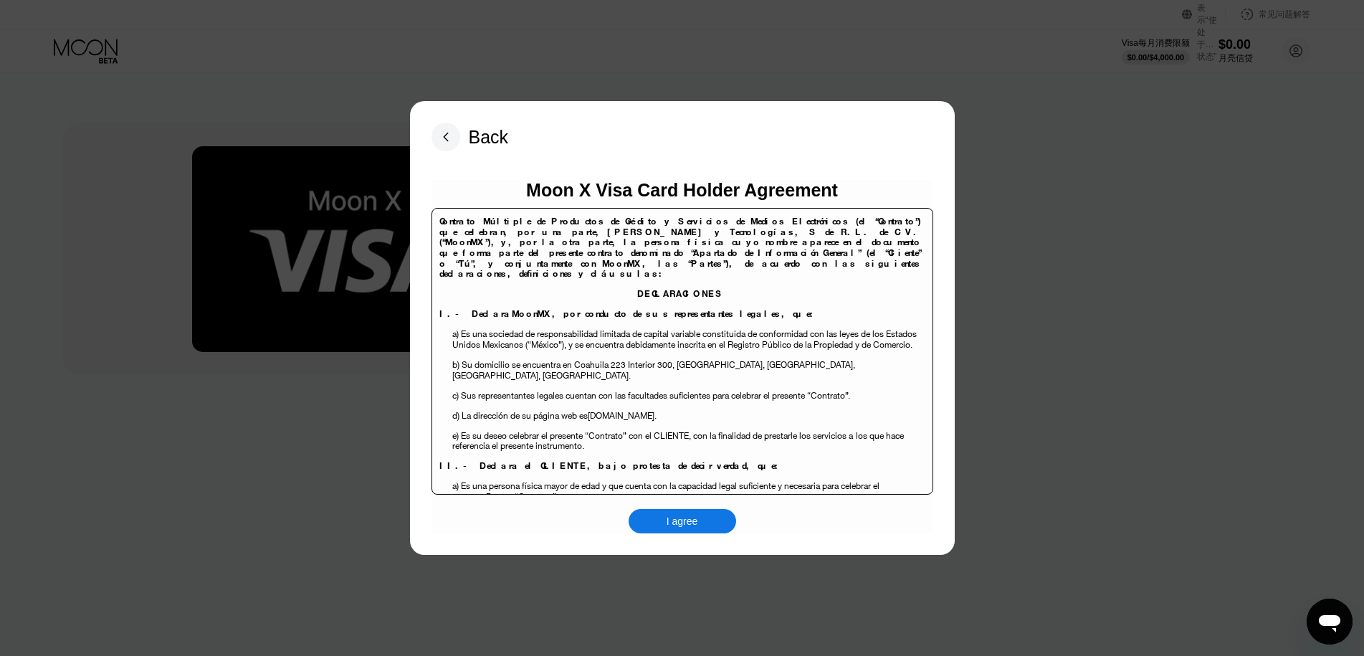
click at [684, 528] on div "I agree" at bounding box center [683, 521] width 32 height 13
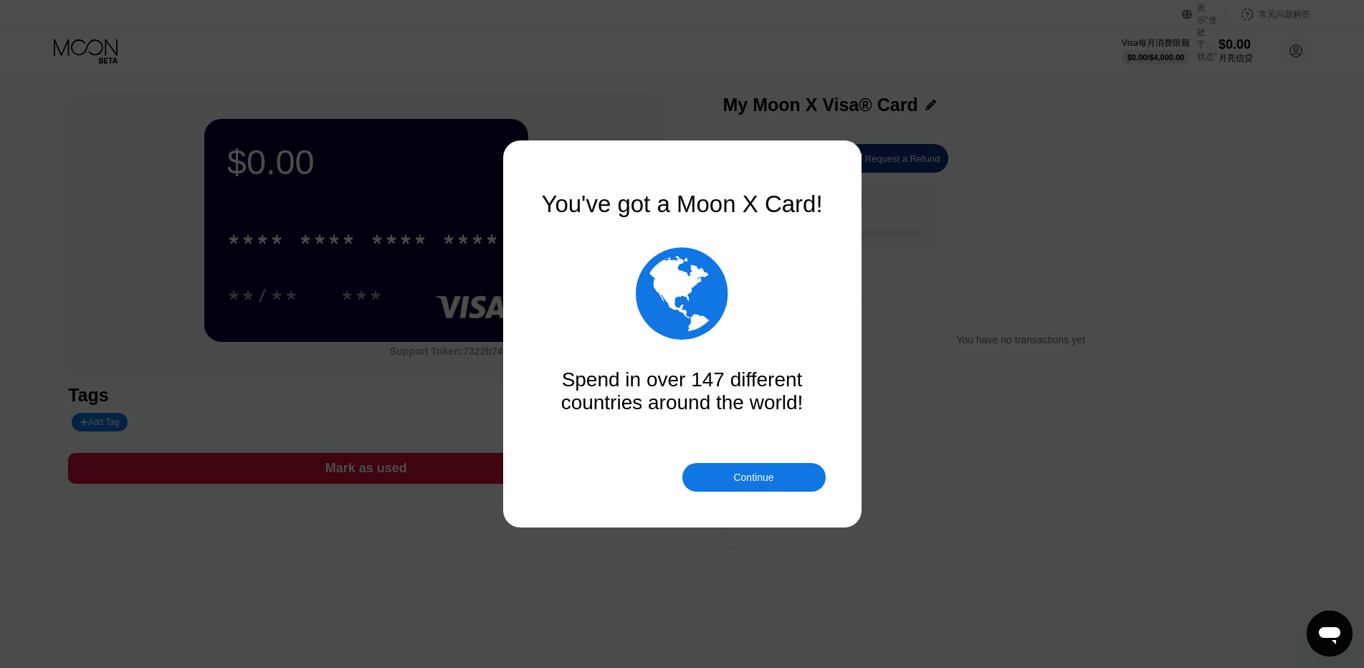
click at [731, 482] on div "Continue" at bounding box center [753, 477] width 143 height 29
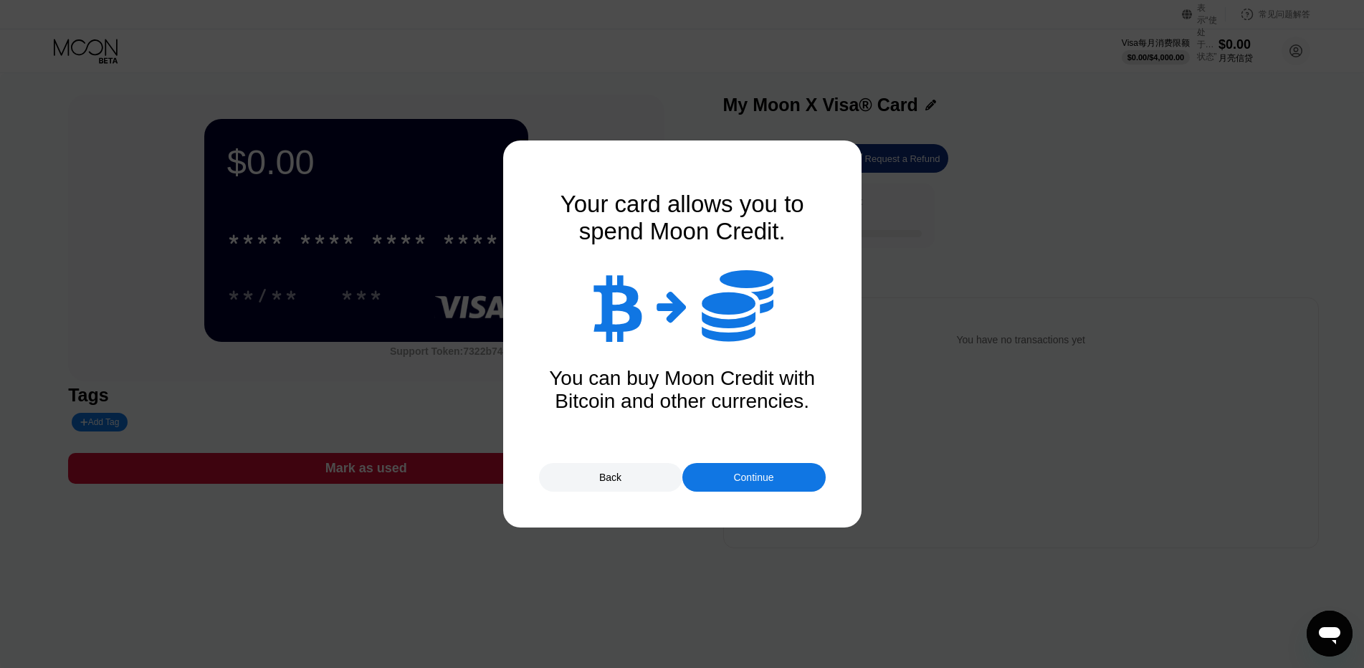
click at [766, 477] on div "Continue" at bounding box center [753, 477] width 40 height 11
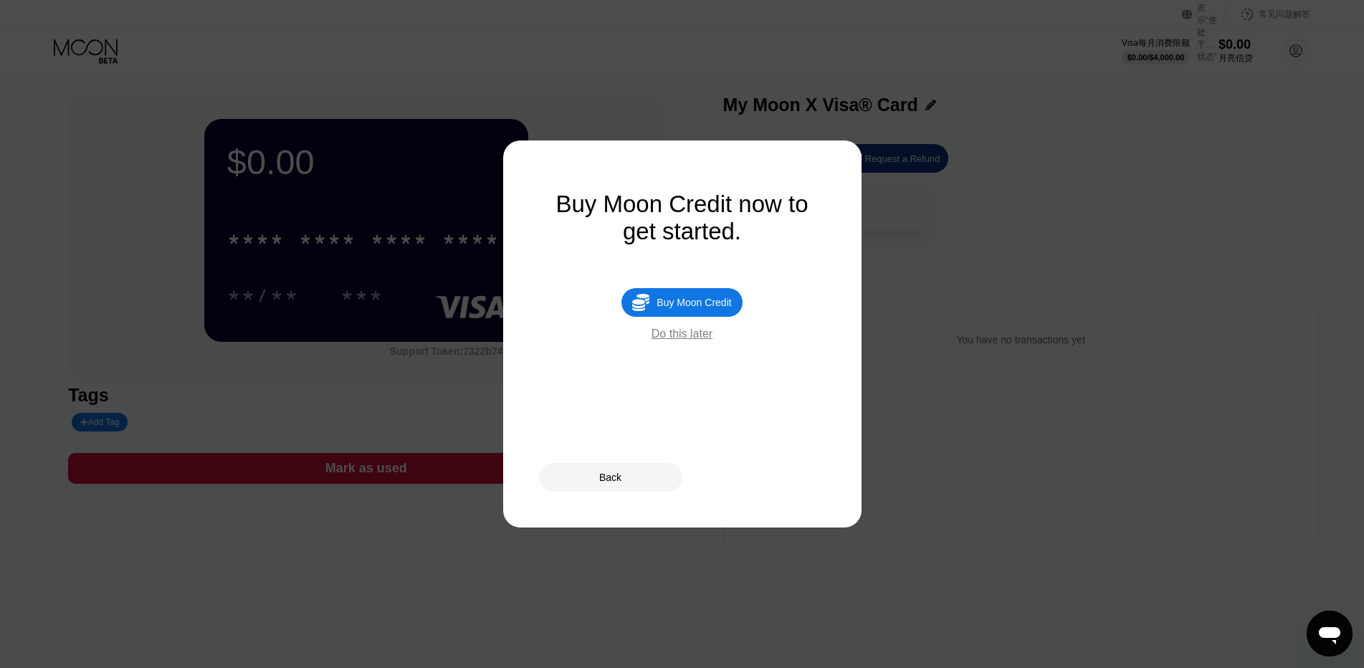
click at [686, 340] on div "Do this later" at bounding box center [682, 334] width 61 height 13
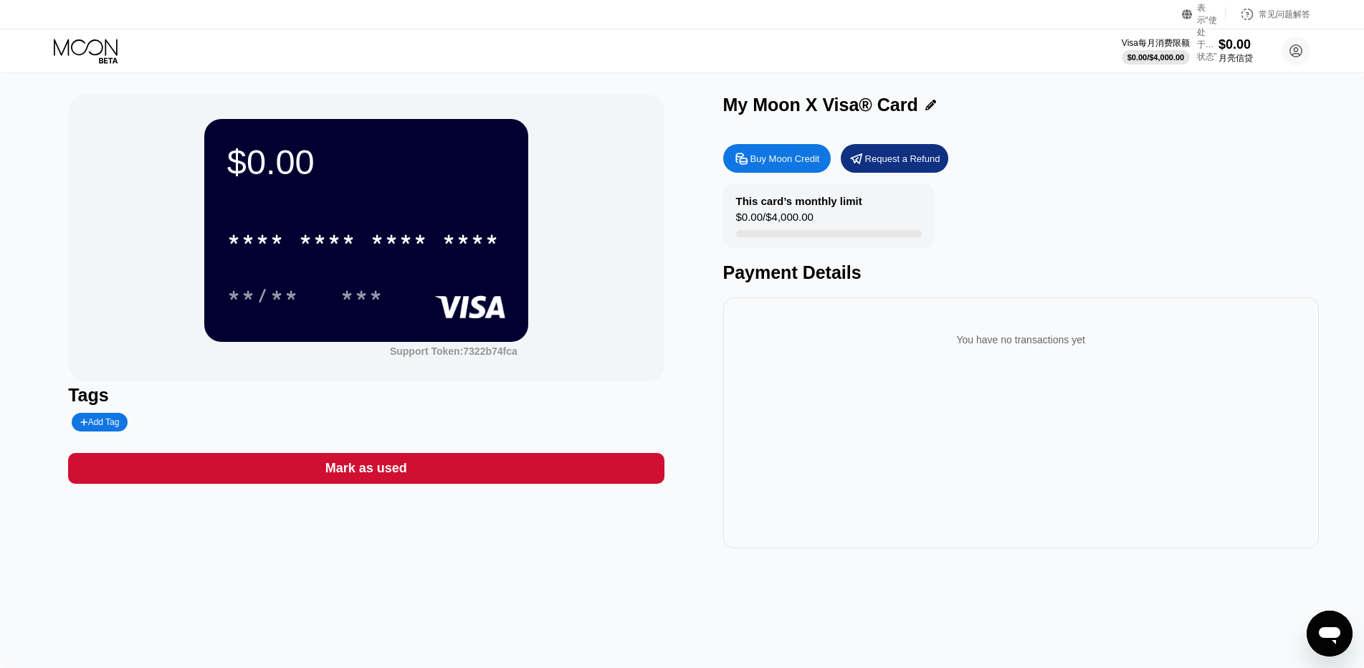
click at [103, 427] on div "Add Tag" at bounding box center [99, 422] width 39 height 10
click at [149, 421] on input "text" at bounding box center [135, 422] width 110 height 10
drag, startPoint x: 795, startPoint y: 403, endPoint x: 792, endPoint y: 391, distance: 11.8
click at [795, 401] on div "You have no transactions yet" at bounding box center [1021, 422] width 596 height 251
click at [408, 290] on div "**/** ***" at bounding box center [366, 295] width 278 height 36
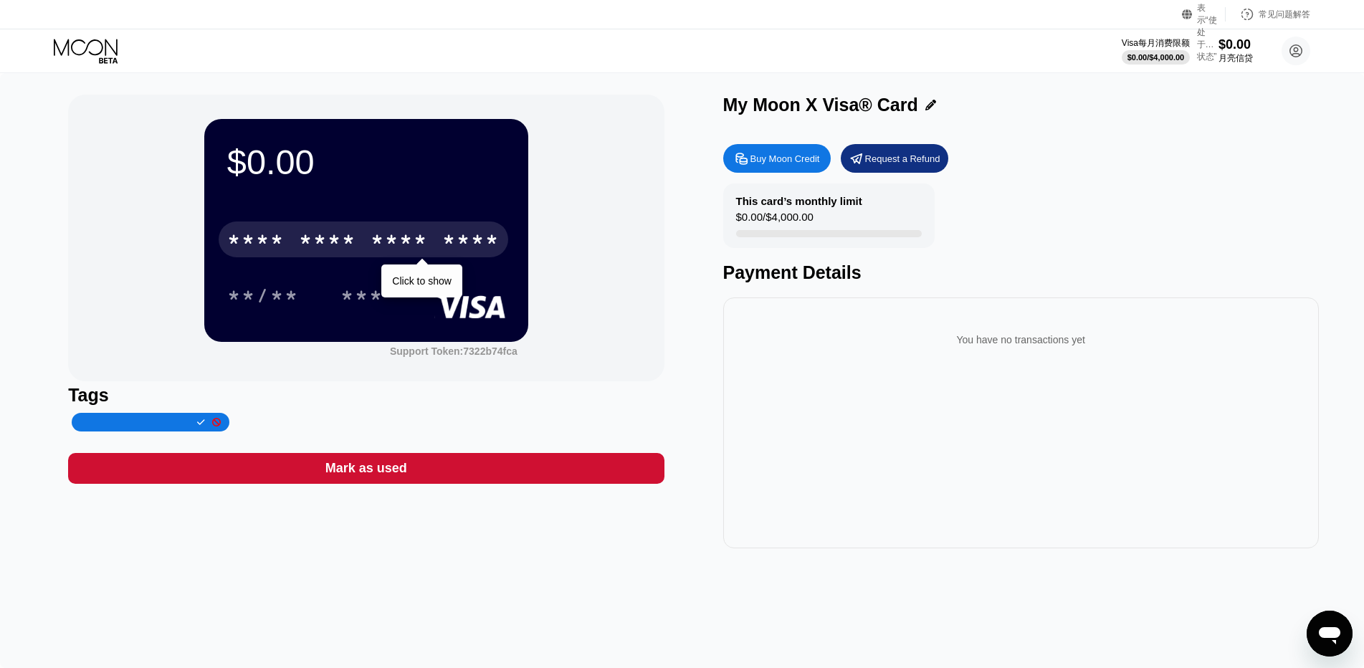
click at [300, 248] on div "* * * *" at bounding box center [327, 241] width 57 height 23
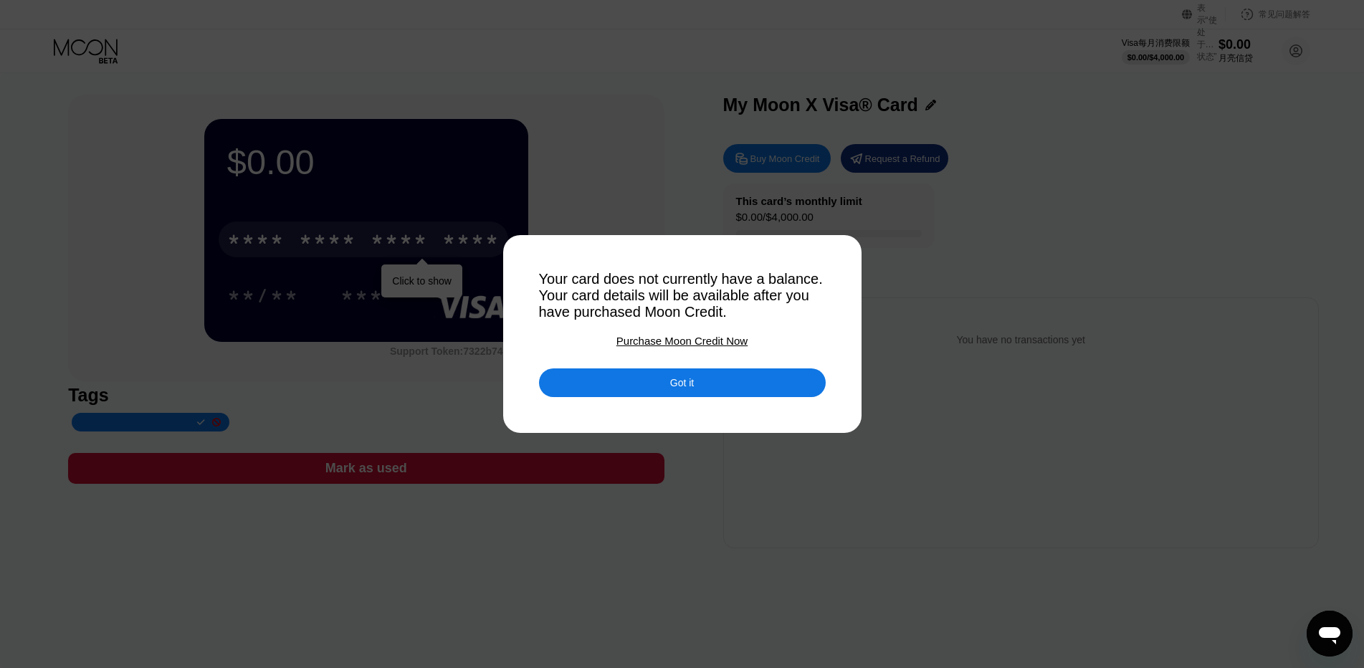
click at [714, 393] on div "Got it" at bounding box center [682, 382] width 287 height 29
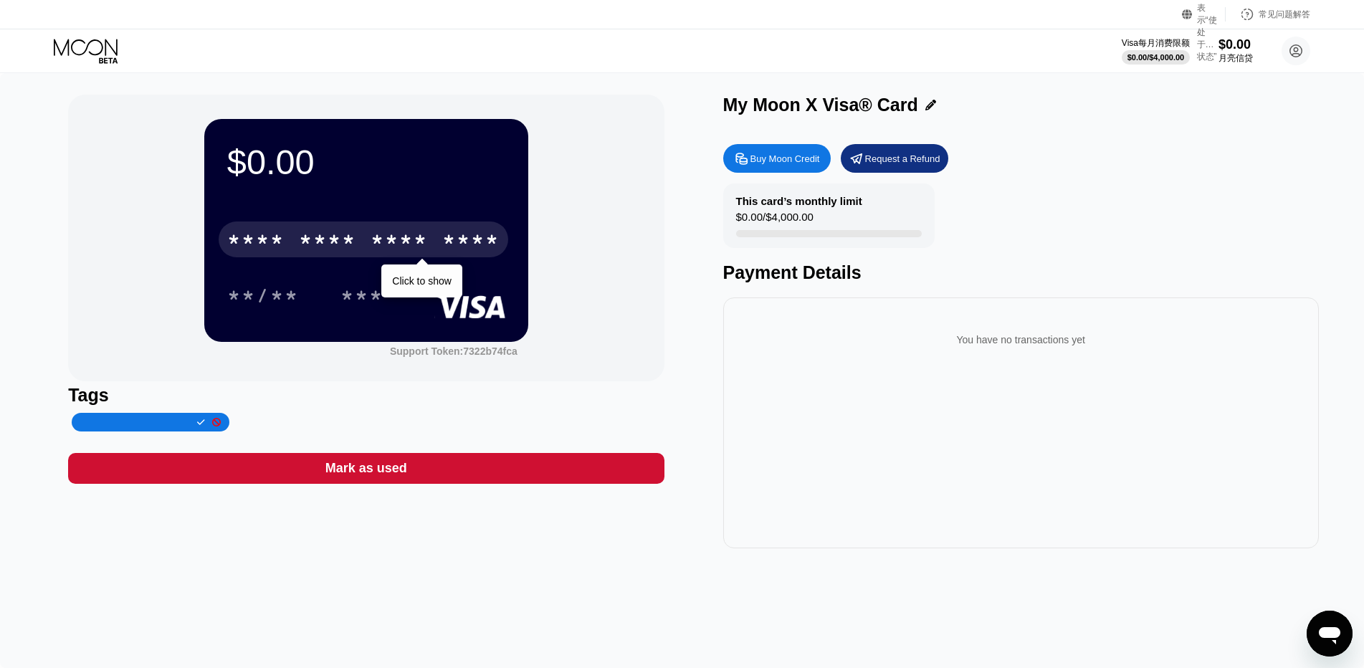
click at [684, 390] on div "$0.00 * * * * * * * * * * * * **** Click to show **/** *** Support Token: 7322b…" at bounding box center [682, 322] width 1228 height 454
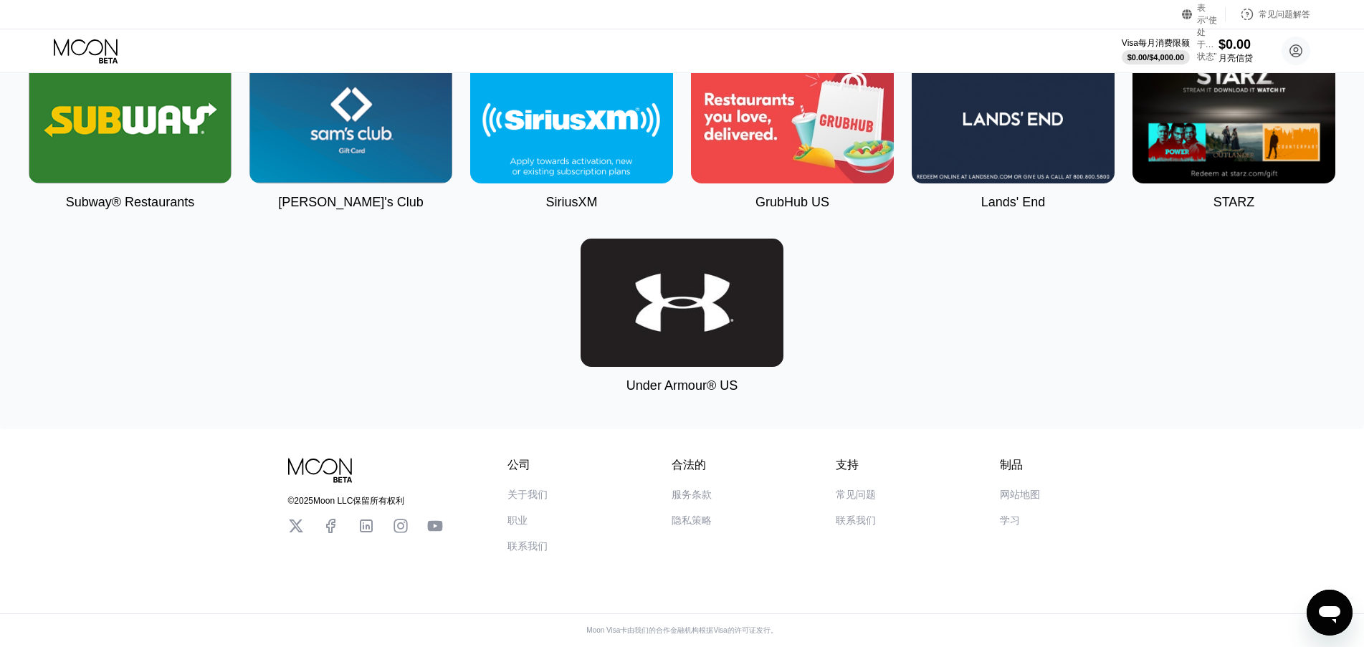
scroll to position [3232, 0]
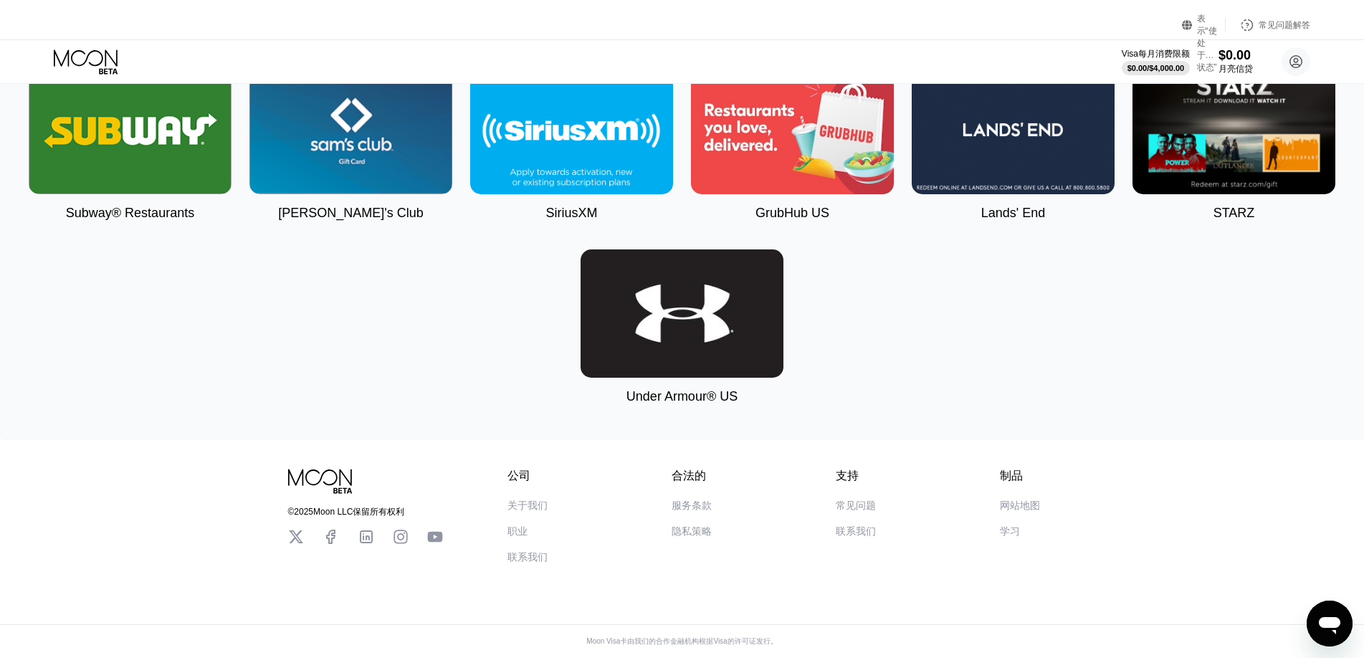
scroll to position [3211, 0]
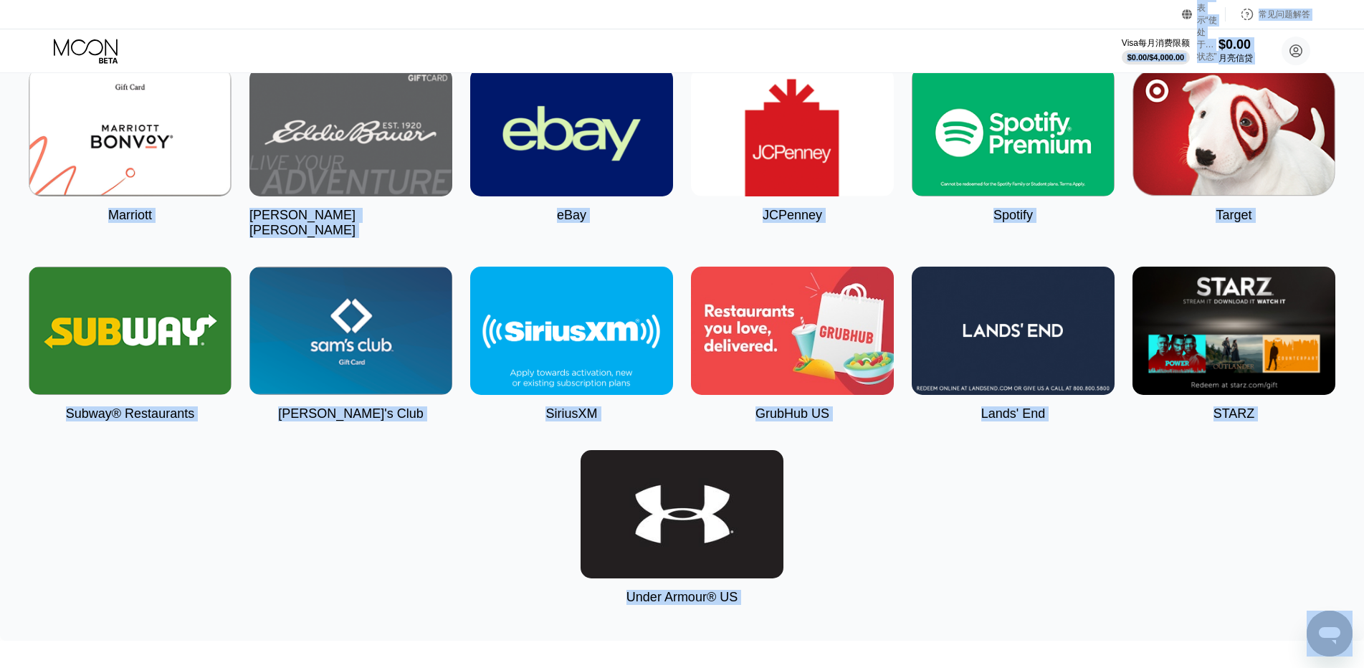
click at [1283, 24] on div "（构成动词）表示“使处于…状态” 语言 选择一个项目 救援 常见问题解答" at bounding box center [682, 14] width 1364 height 29
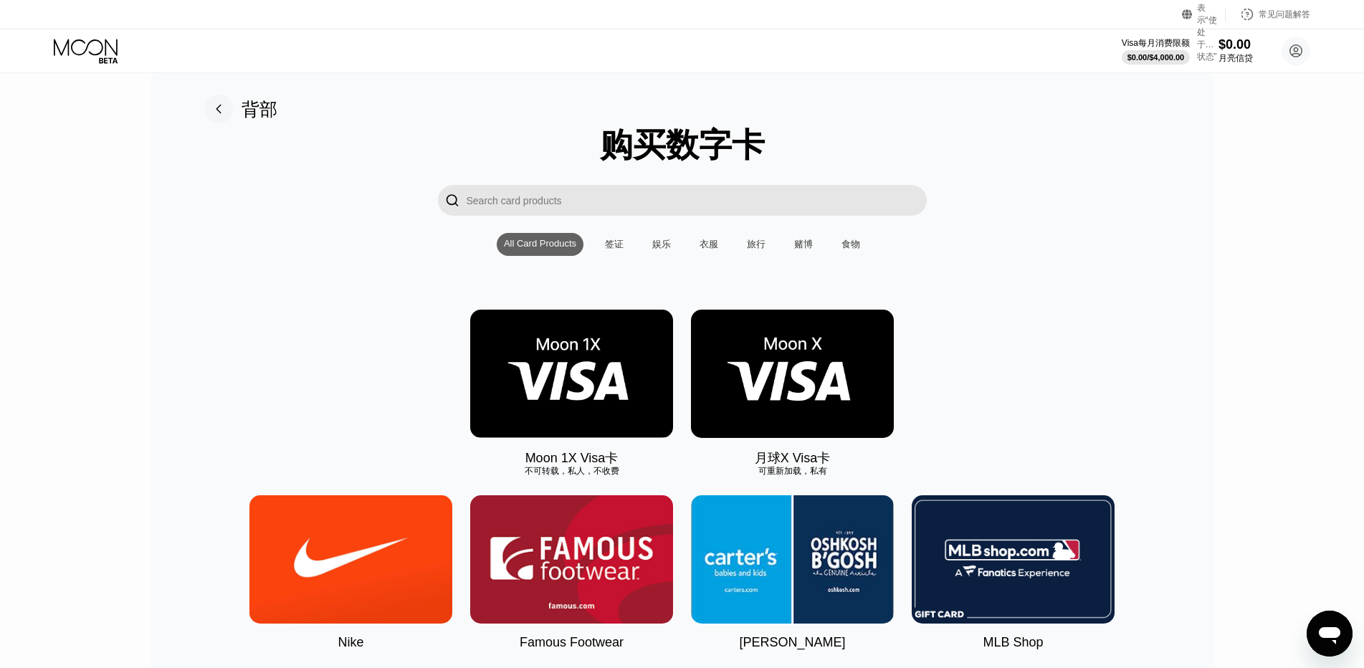
scroll to position [0, 0]
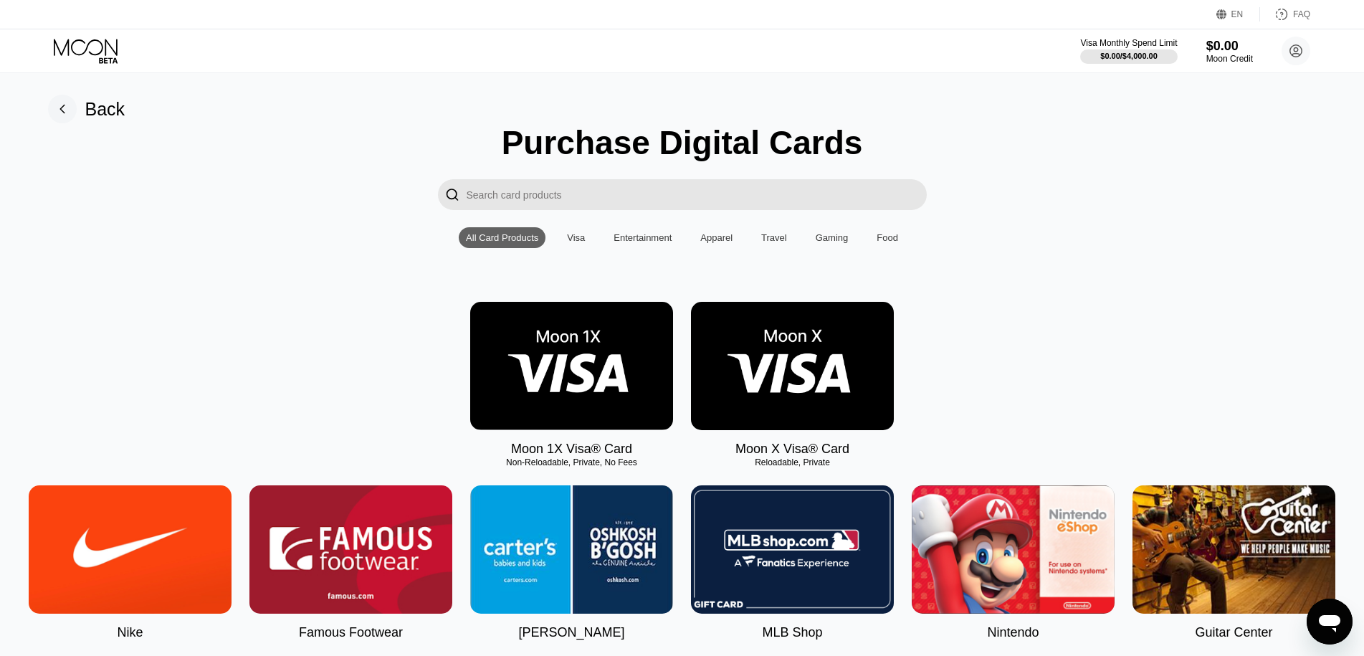
drag, startPoint x: 258, startPoint y: 272, endPoint x: 272, endPoint y: 277, distance: 15.4
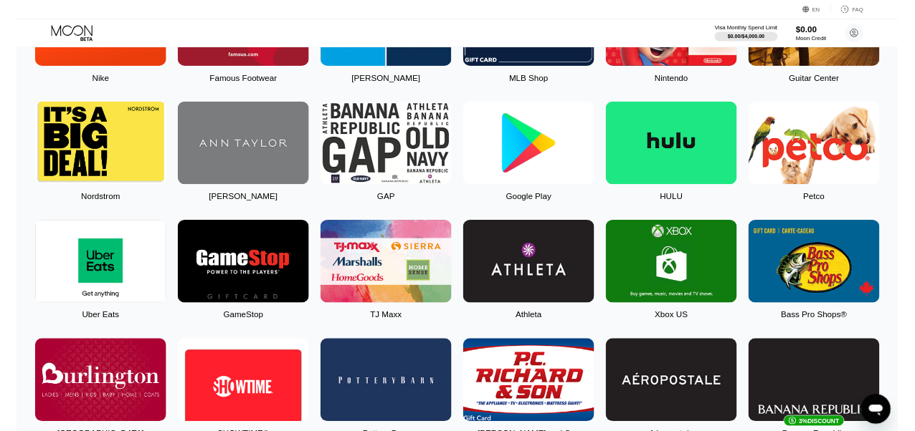
scroll to position [143, 0]
